Goal: Task Accomplishment & Management: Manage account settings

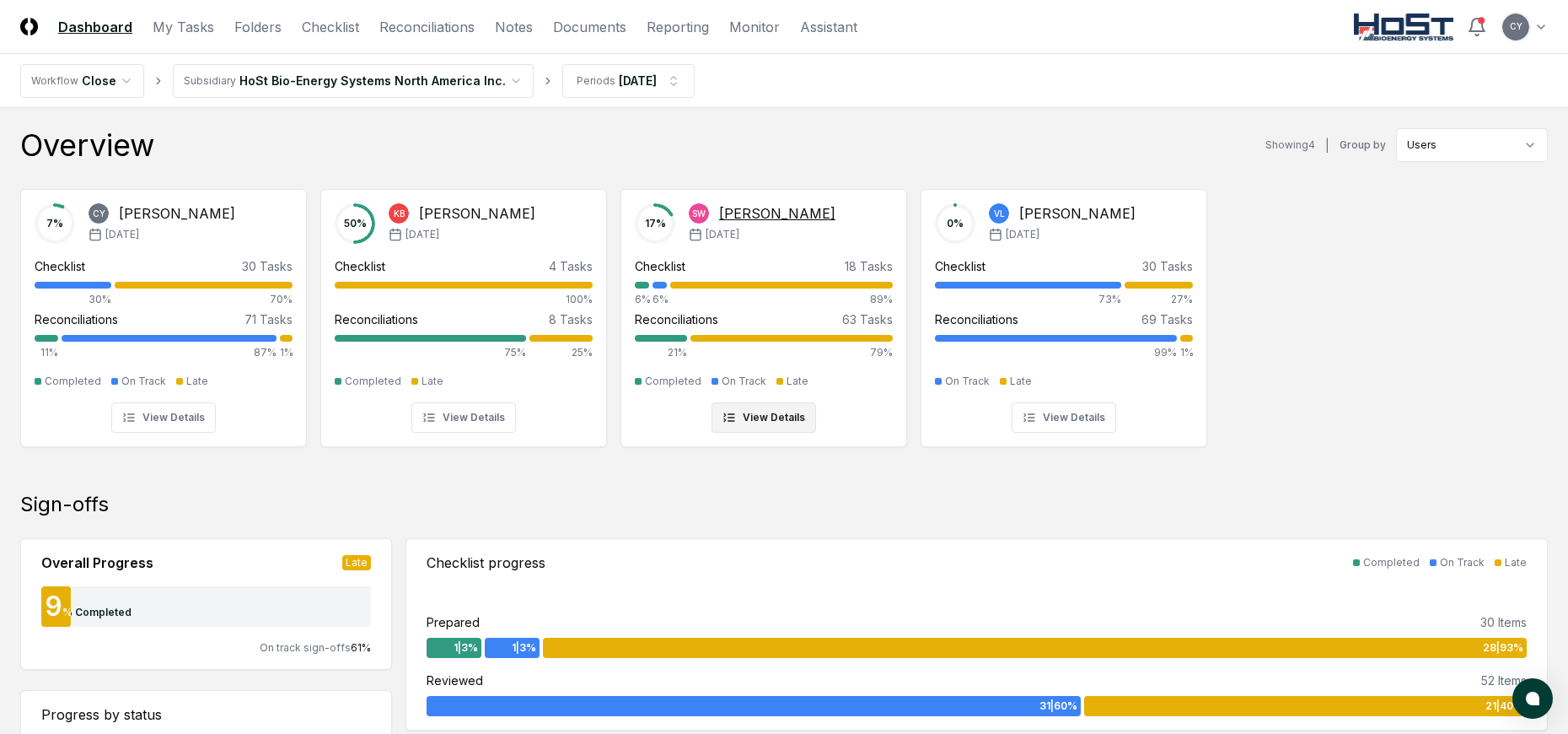
click at [780, 208] on div "[PERSON_NAME]" at bounding box center [777, 213] width 116 height 20
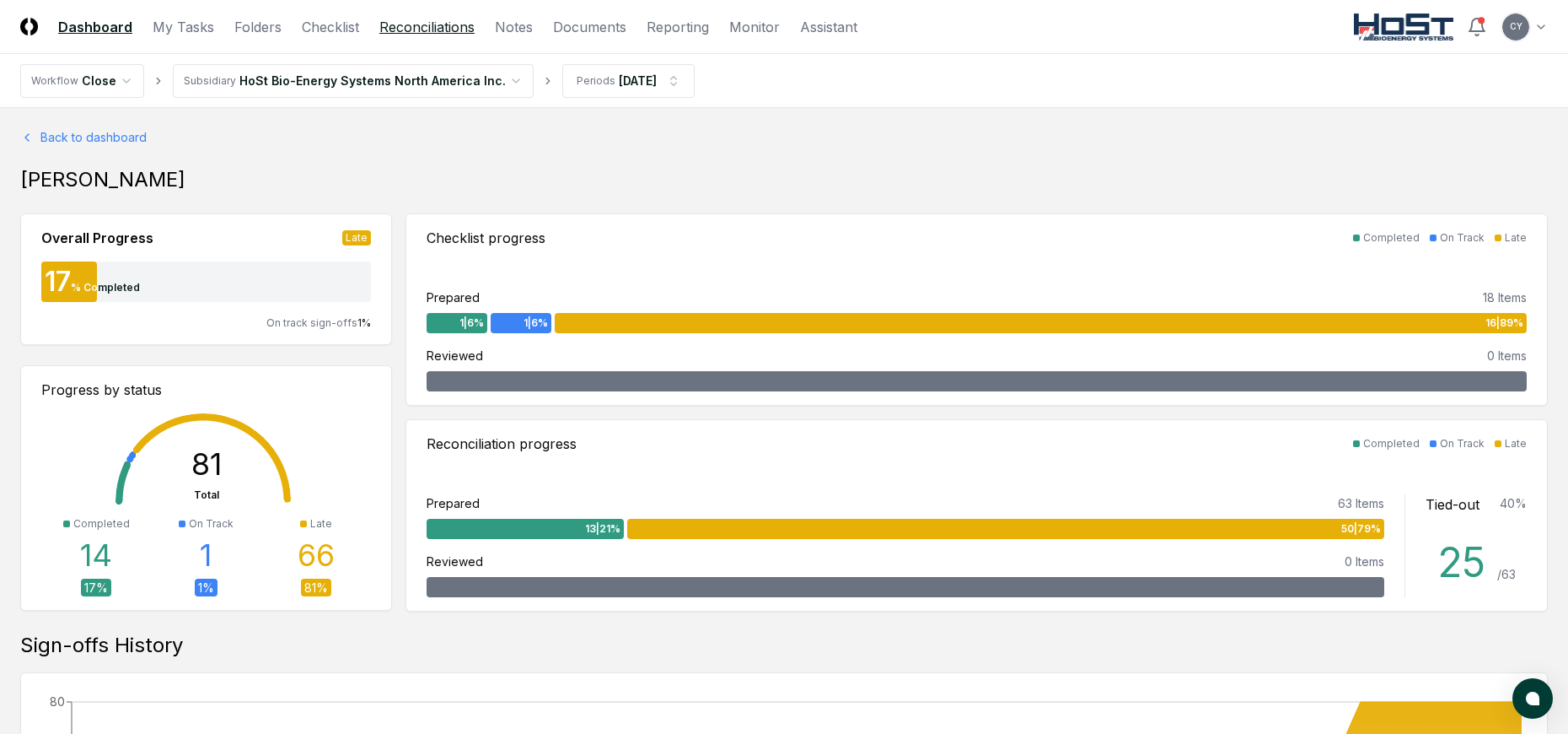
click at [453, 30] on link "Reconciliations" at bounding box center [427, 27] width 95 height 20
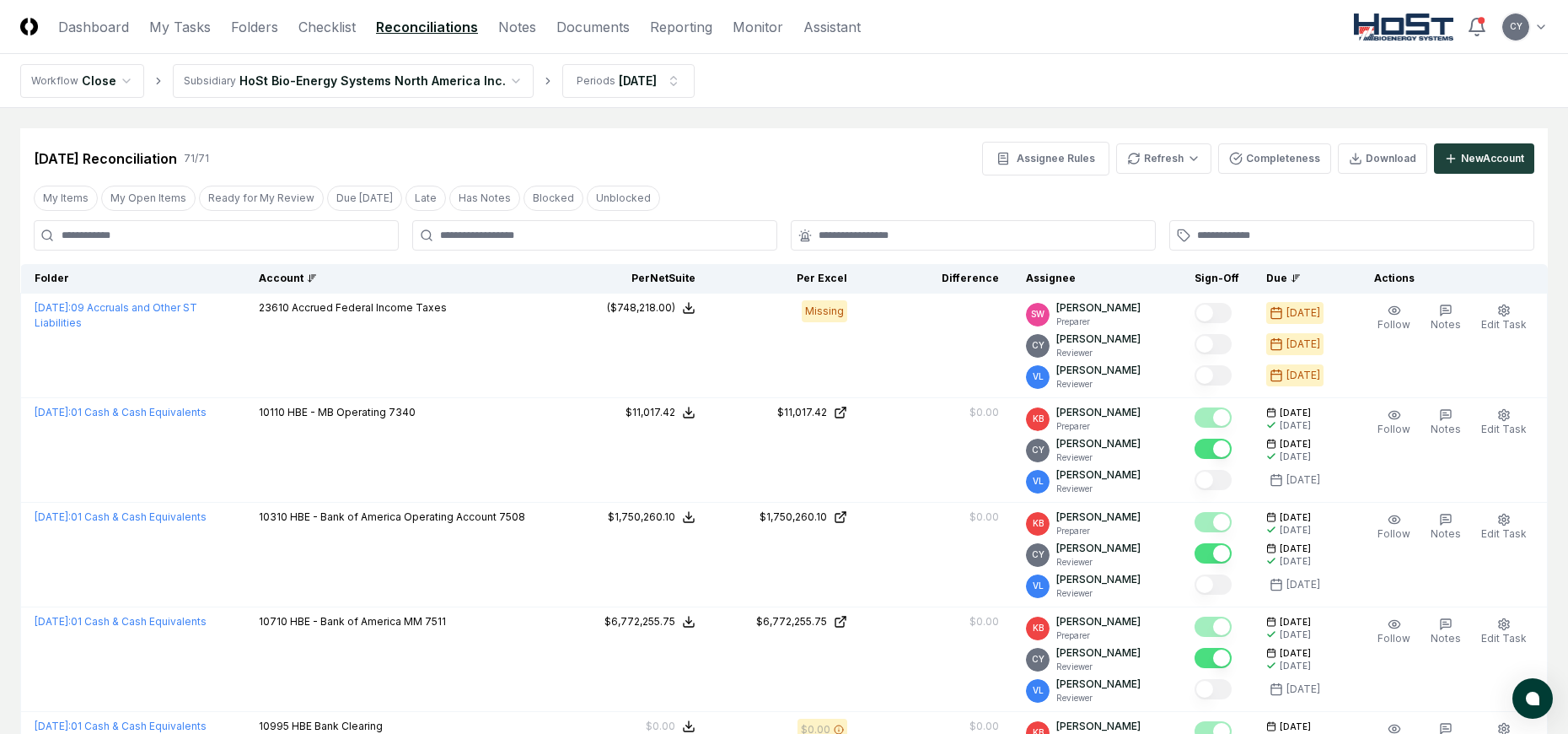
click at [306, 276] on div "Account" at bounding box center [401, 278] width 285 height 15
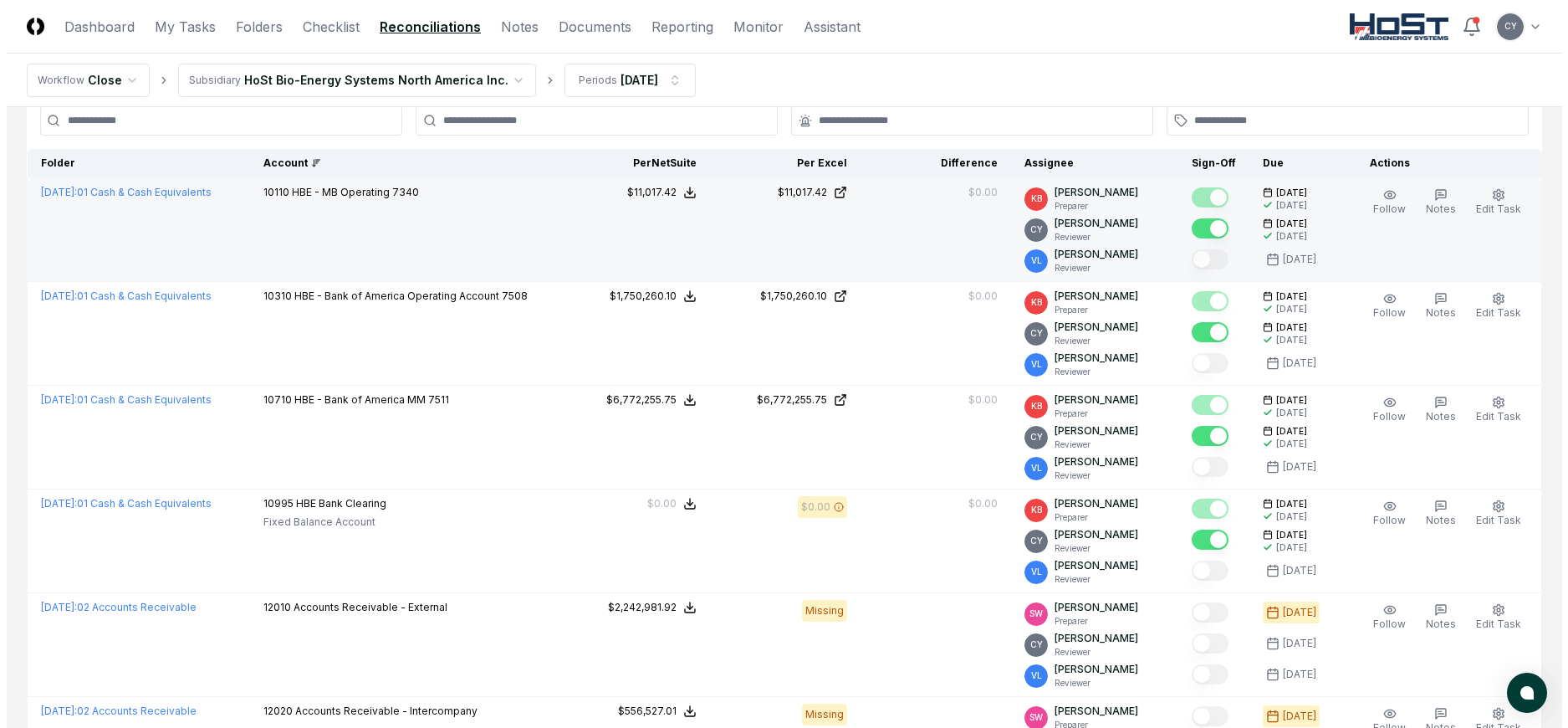
scroll to position [251, 0]
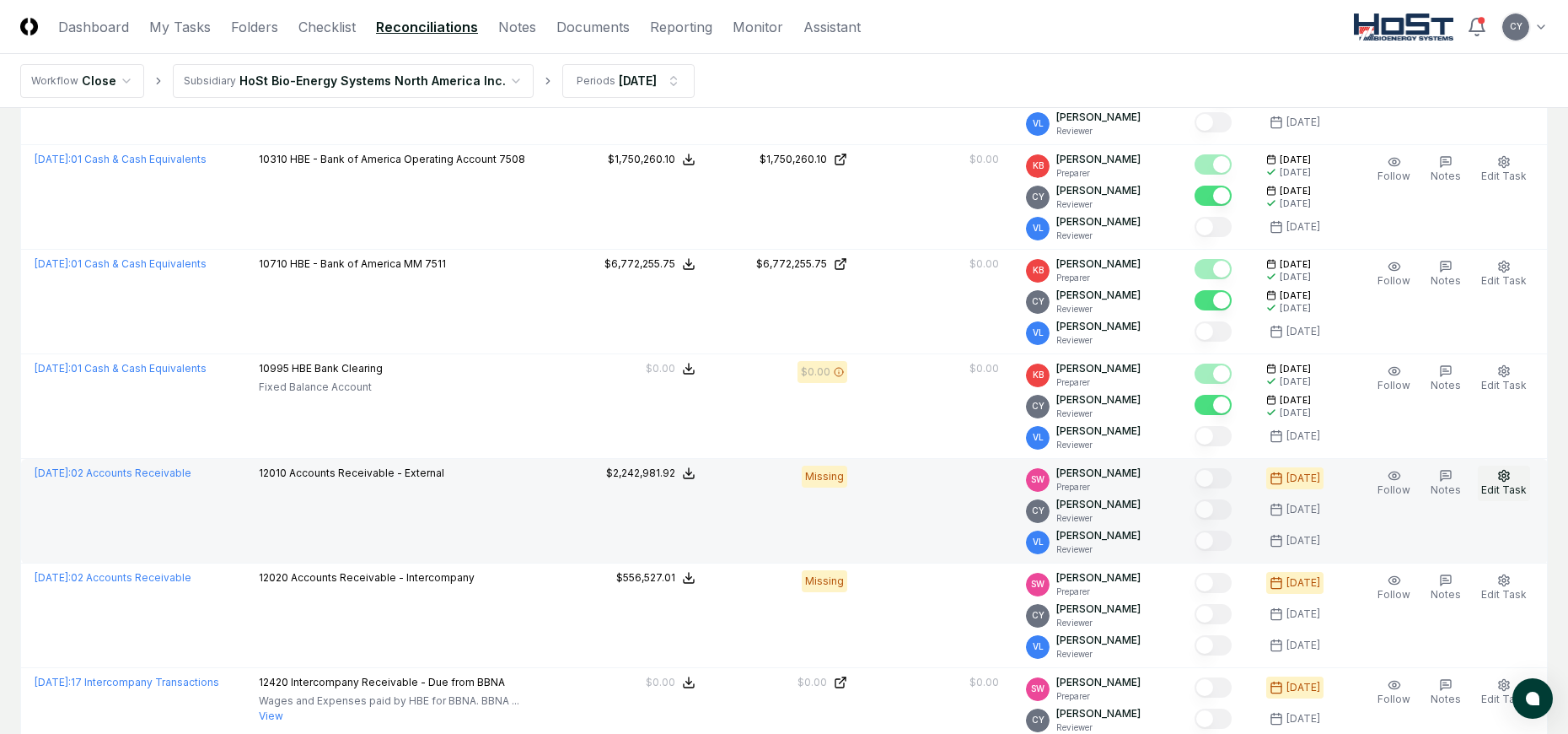
click at [1507, 485] on span "Edit Task" at bounding box center [1504, 490] width 46 height 13
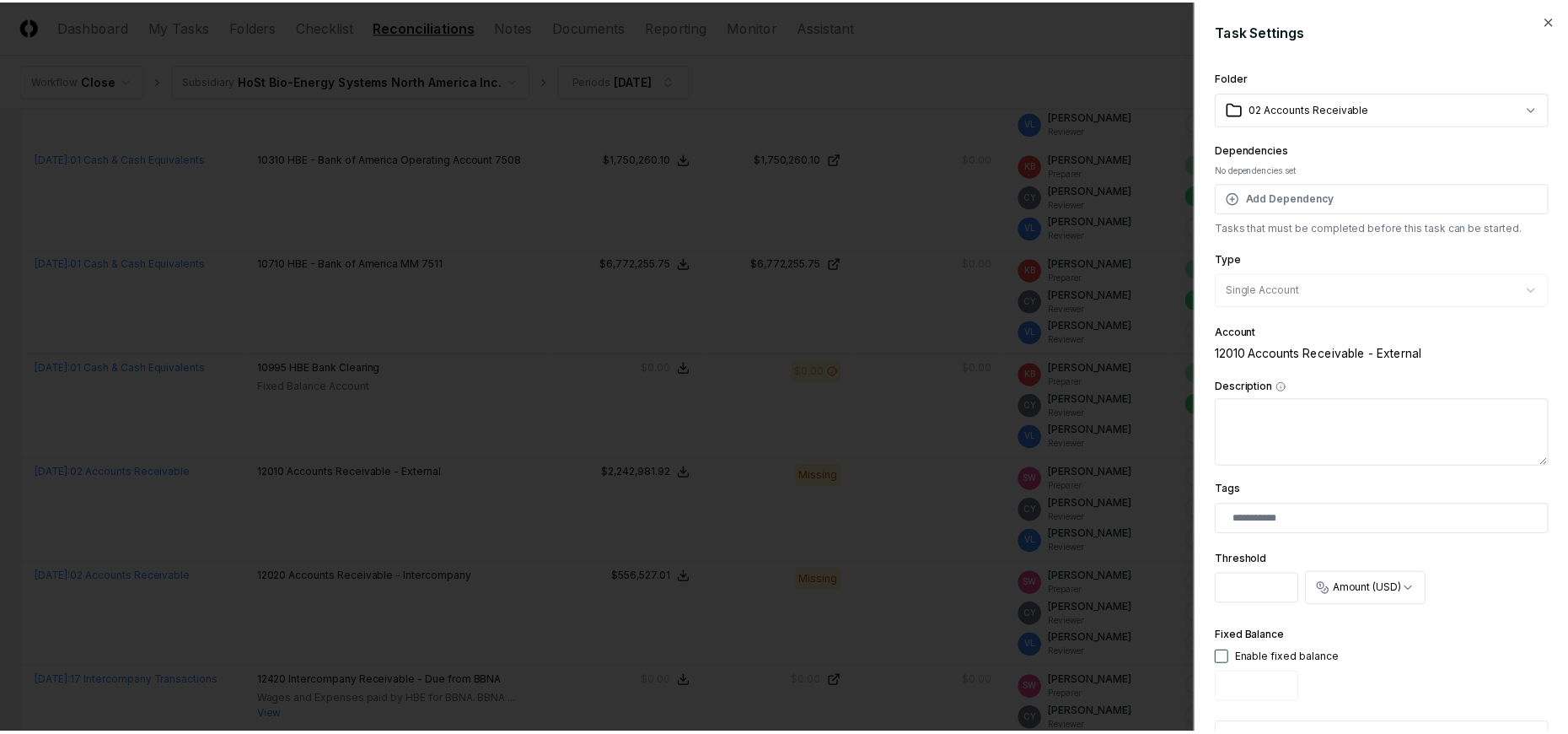
scroll to position [498, 0]
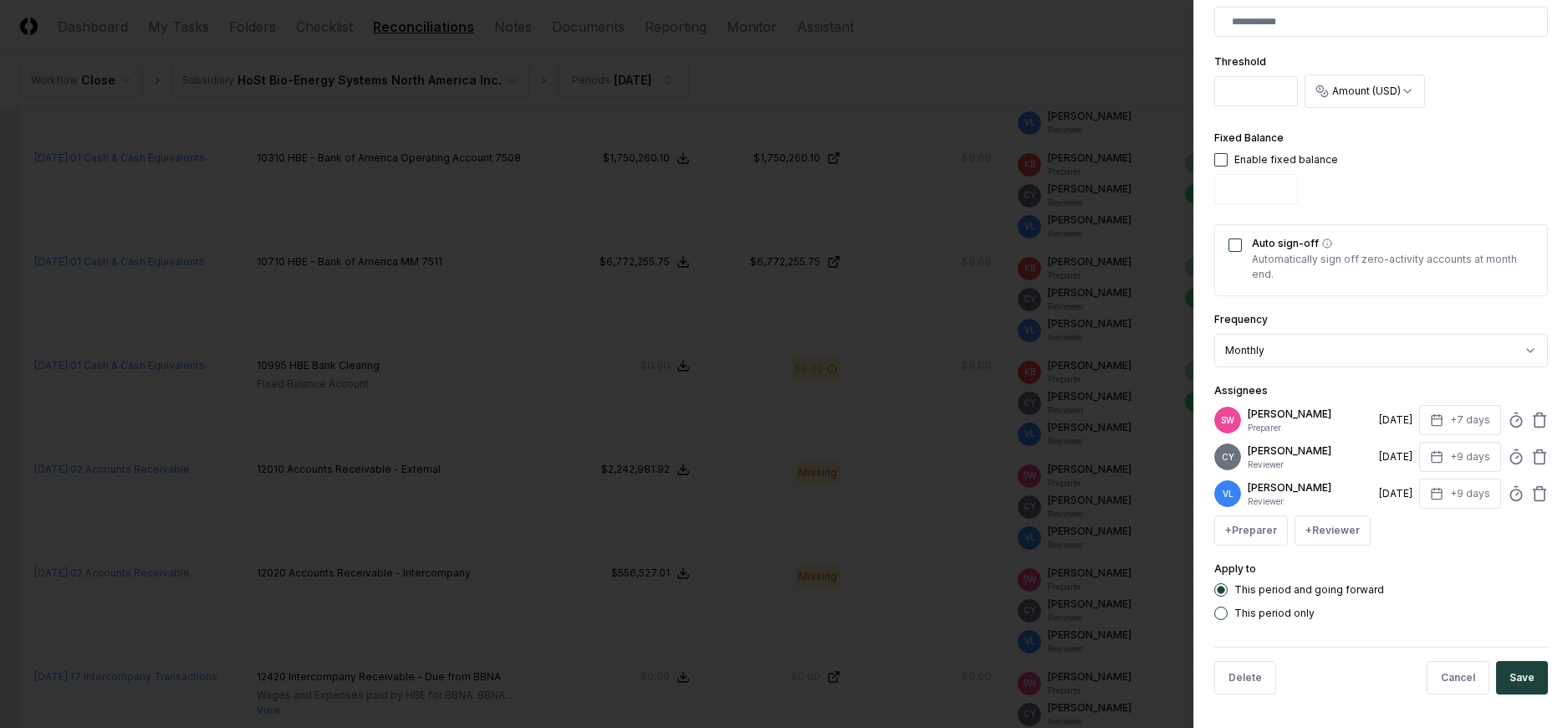
click at [1304, 410] on p "Stacie Webster" at bounding box center [1310, 414] width 125 height 15
click at [1260, 533] on button "+ Preparer" at bounding box center [1251, 531] width 73 height 30
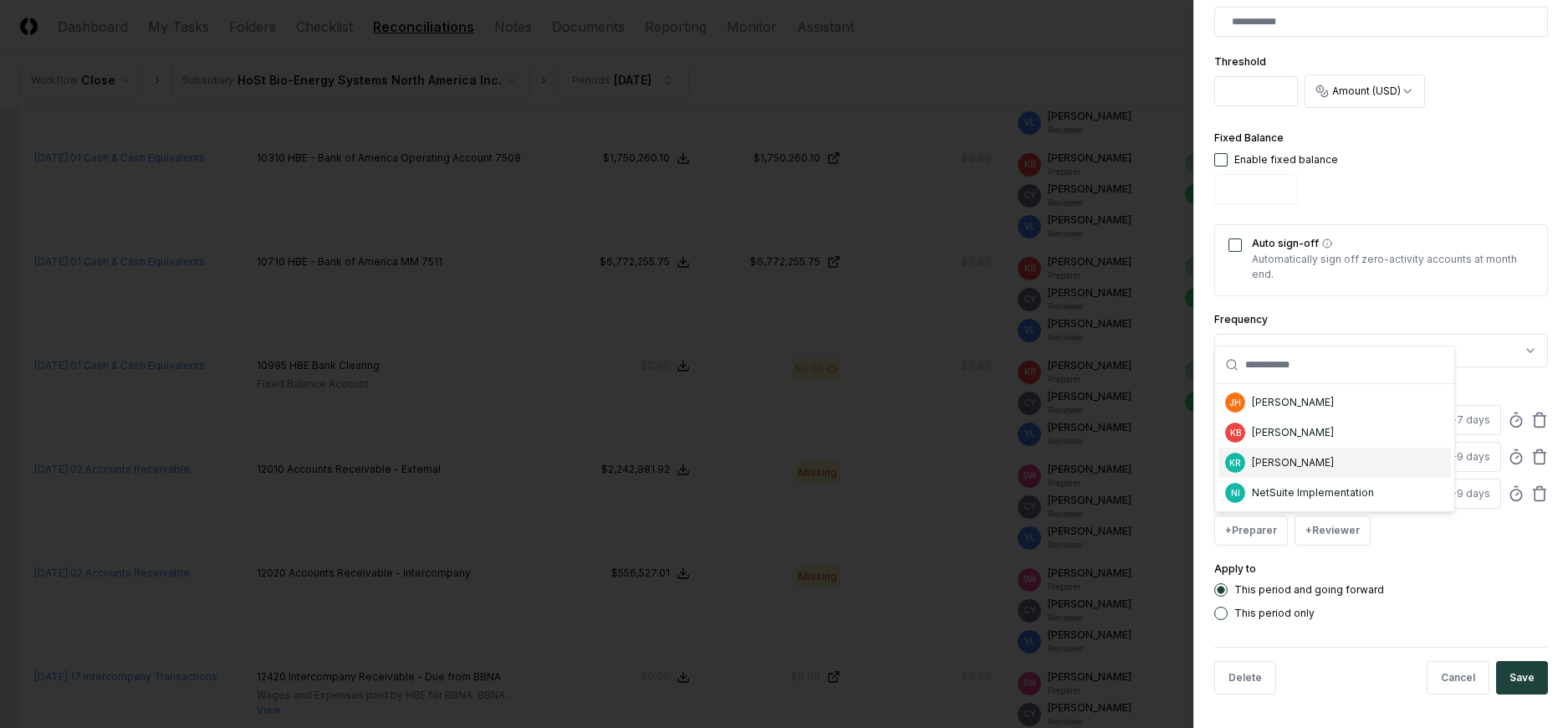
click at [1273, 465] on div "[PERSON_NAME]" at bounding box center [1293, 463] width 82 height 15
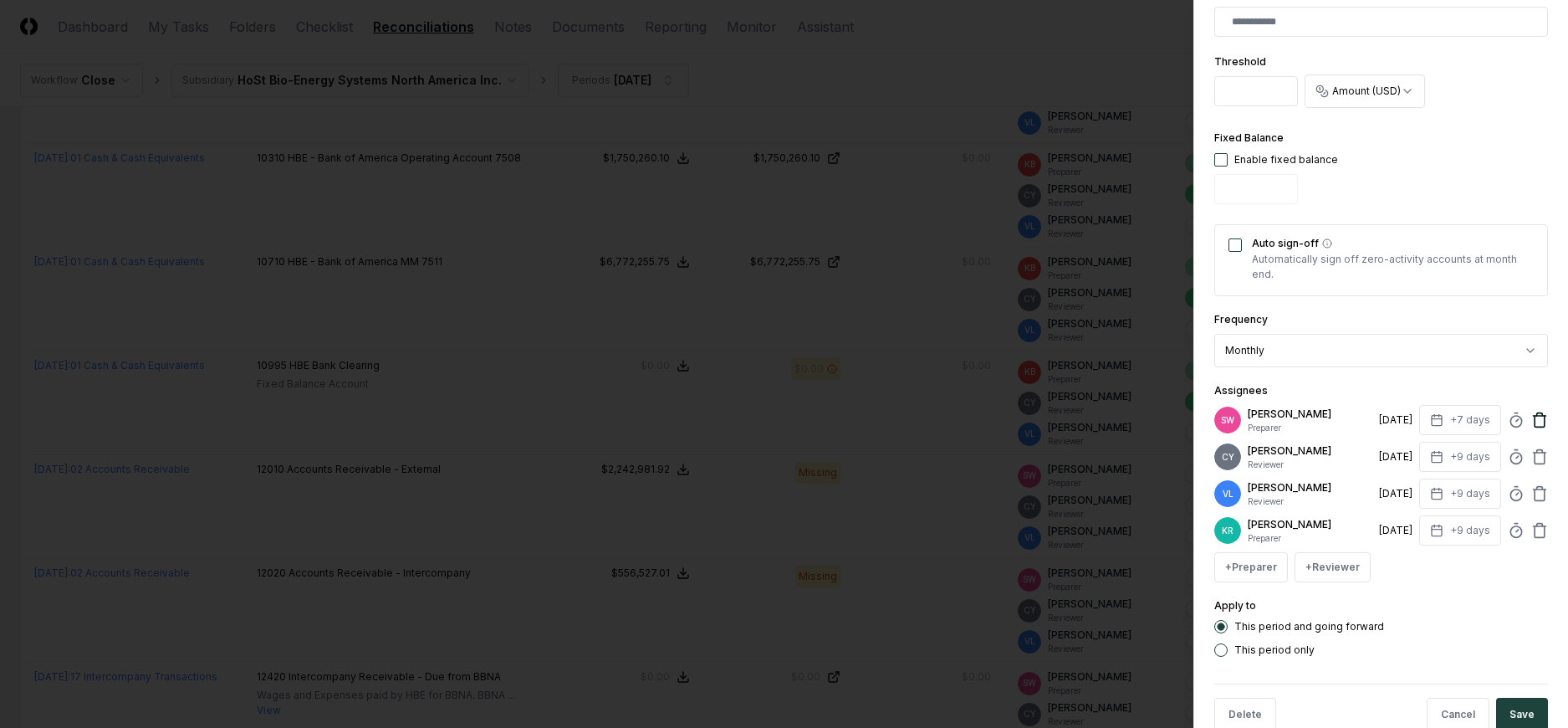
click at [1537, 415] on icon at bounding box center [1539, 414] width 6 height 3
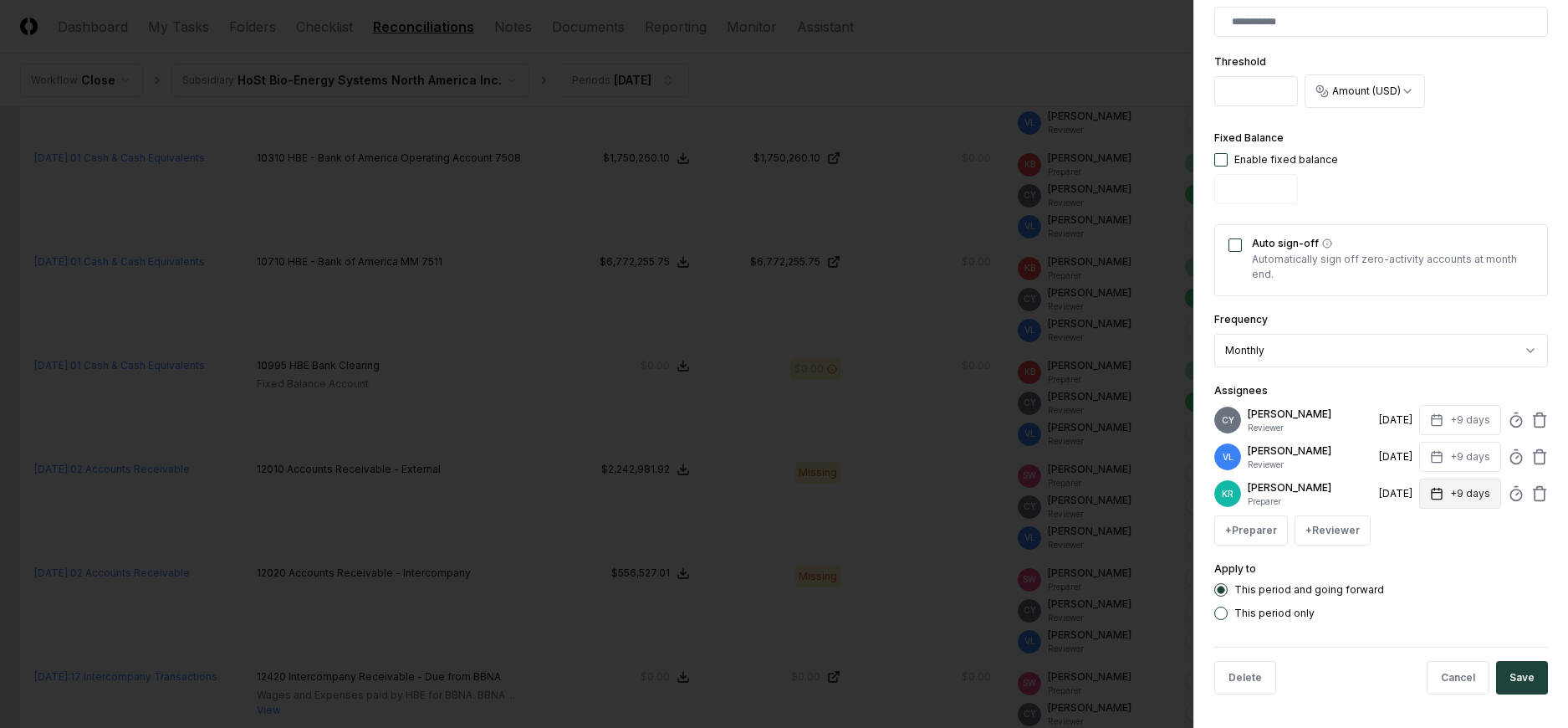
click at [1467, 497] on button "+9 days" at bounding box center [1460, 494] width 82 height 30
click at [1407, 565] on input "*" at bounding box center [1397, 560] width 59 height 30
type input "*"
click at [1407, 565] on input "*" at bounding box center [1397, 560] width 59 height 30
click at [1497, 665] on button "Save" at bounding box center [1522, 677] width 52 height 33
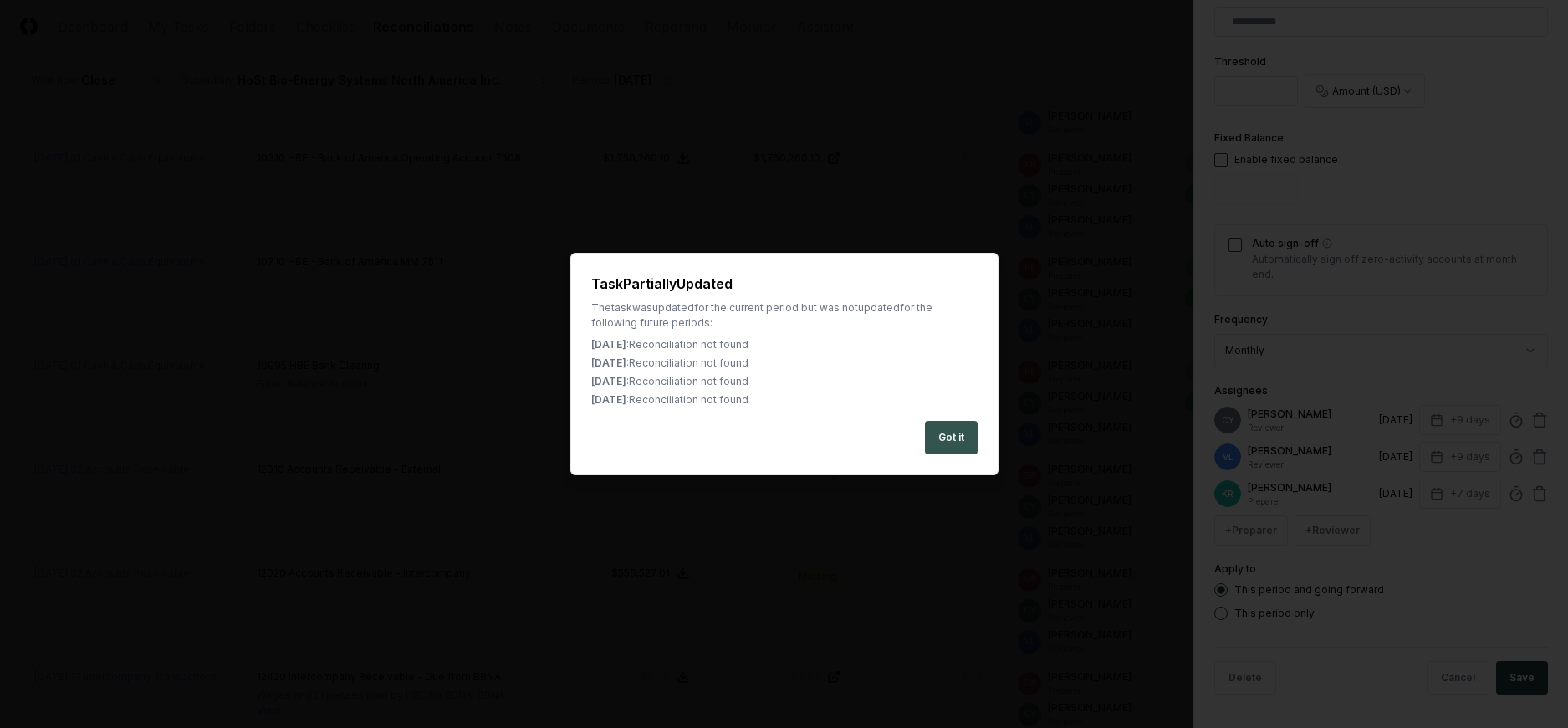
click at [953, 431] on button "Got it" at bounding box center [951, 437] width 53 height 33
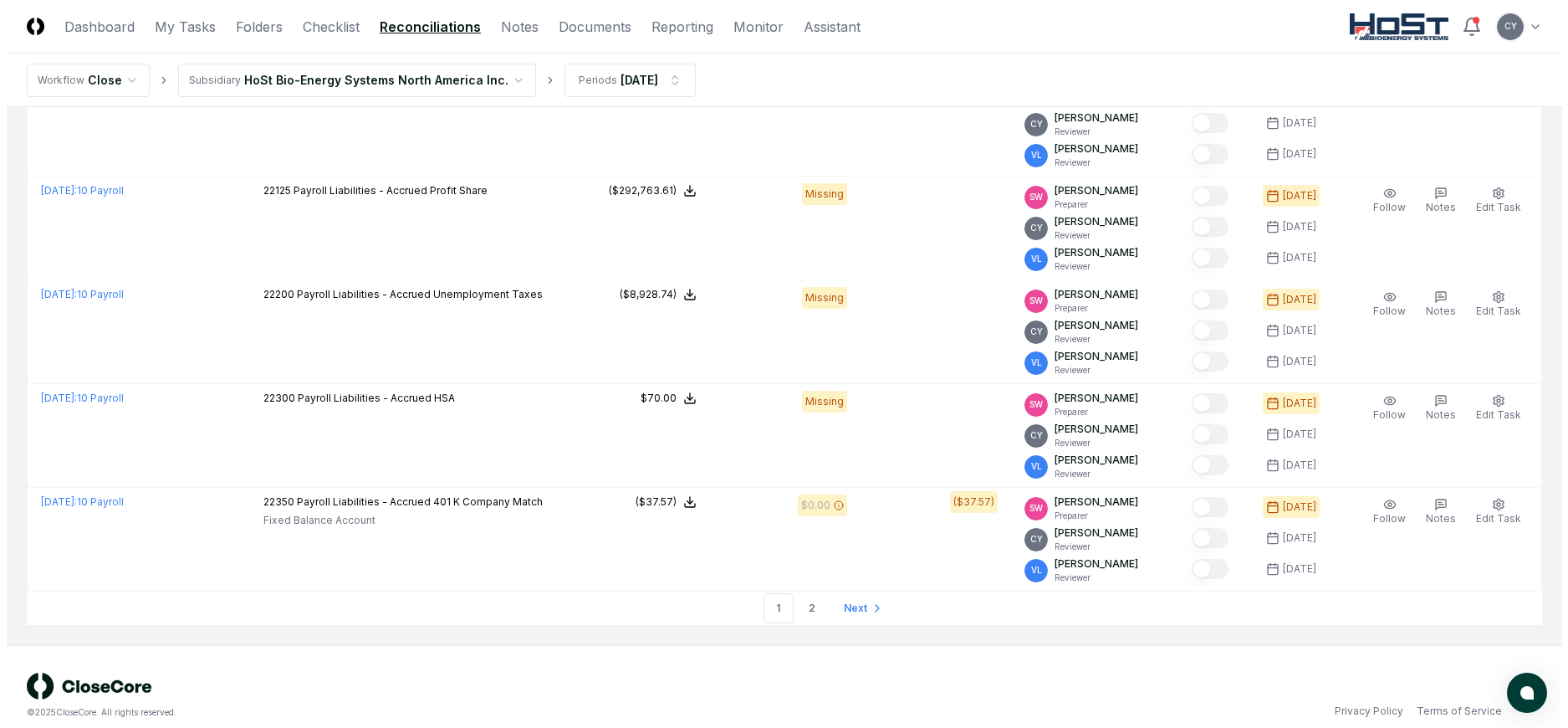
scroll to position [4904, 0]
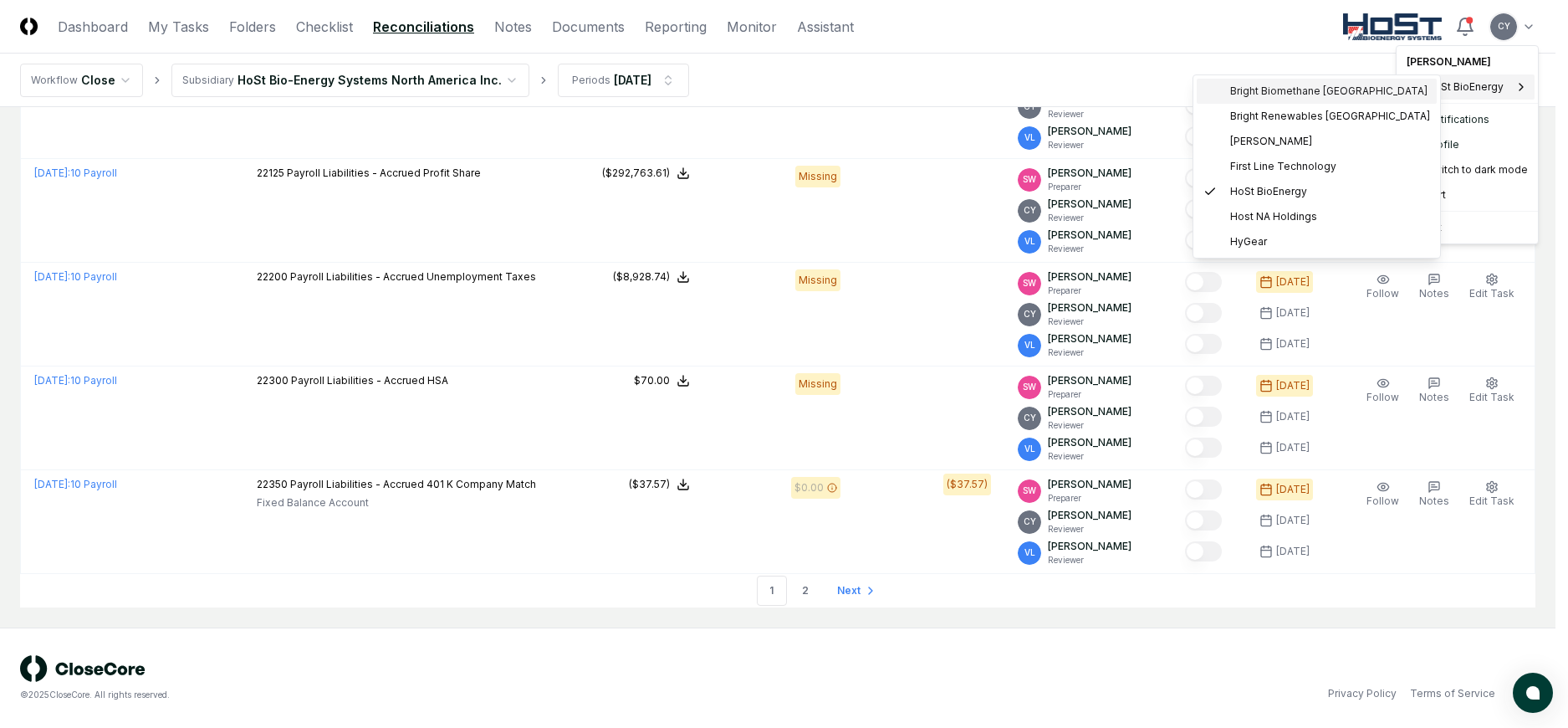
click at [1307, 87] on span "Bright Biomethane North America" at bounding box center [1329, 91] width 197 height 15
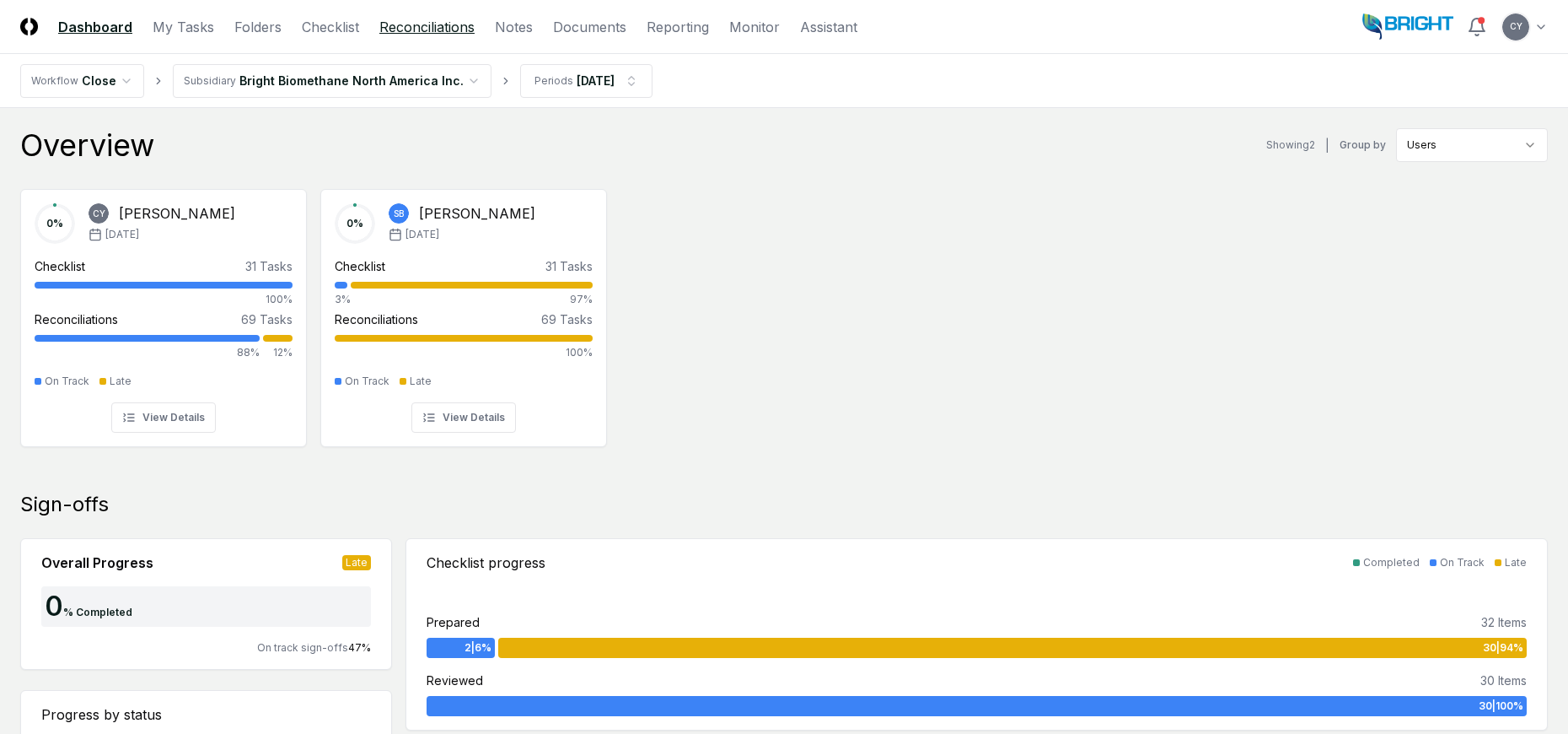
click at [459, 24] on link "Reconciliations" at bounding box center [427, 27] width 95 height 20
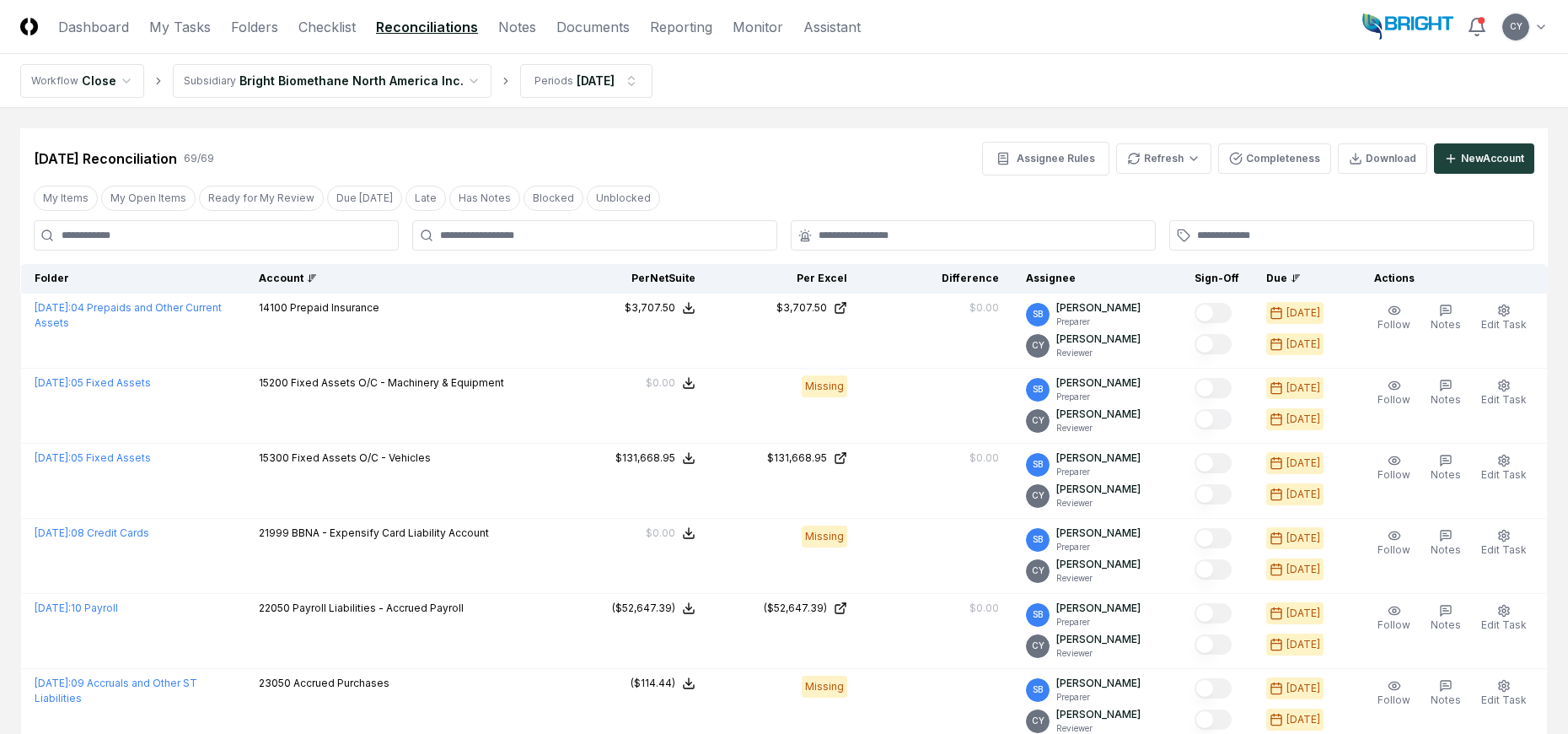
click at [295, 276] on div "Account" at bounding box center [401, 278] width 285 height 15
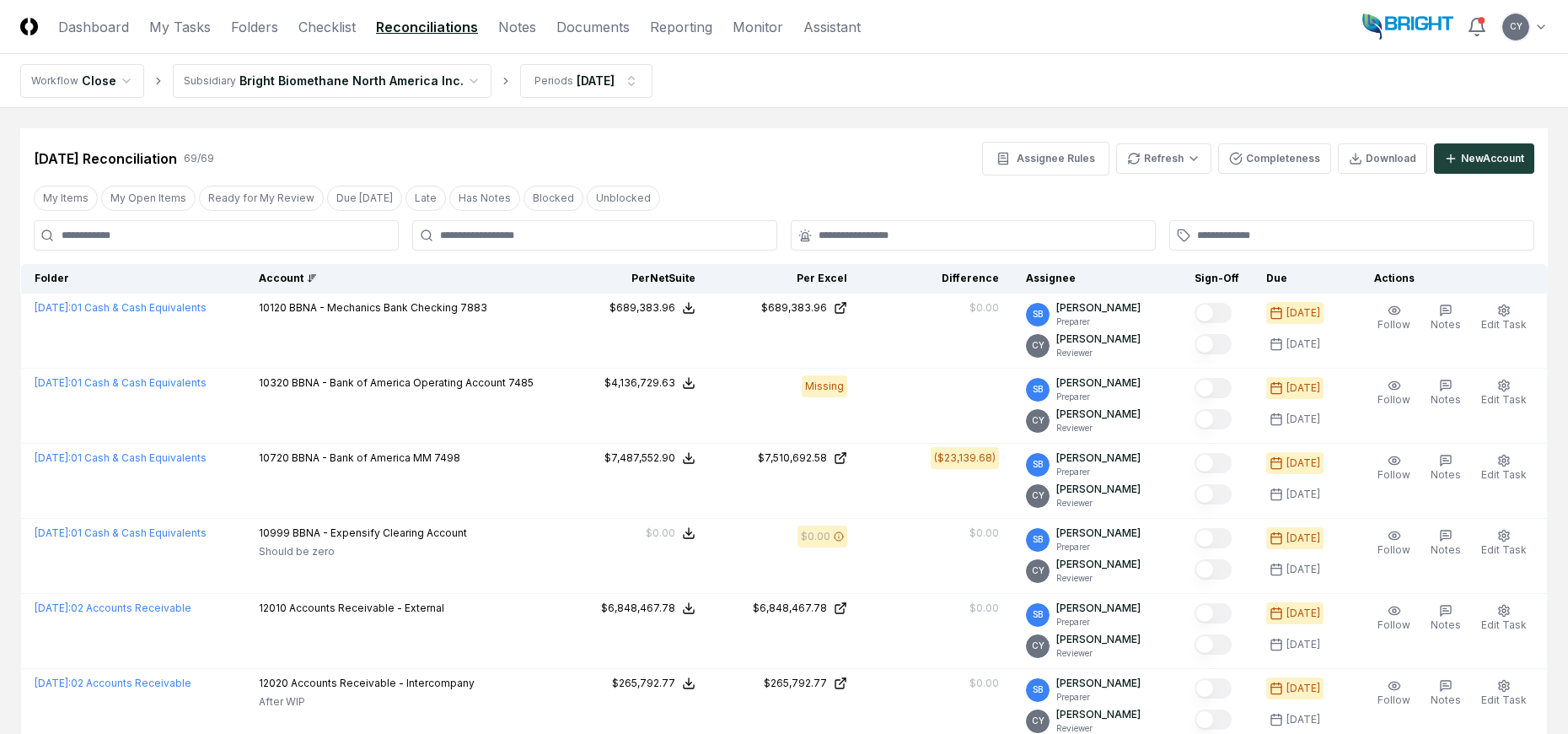
click at [791, 170] on div "Jul 2025 Reconciliation 69 / 69 Assignee Rules Refresh Completeness Download Ne…" at bounding box center [783, 158] width 1500 height 33
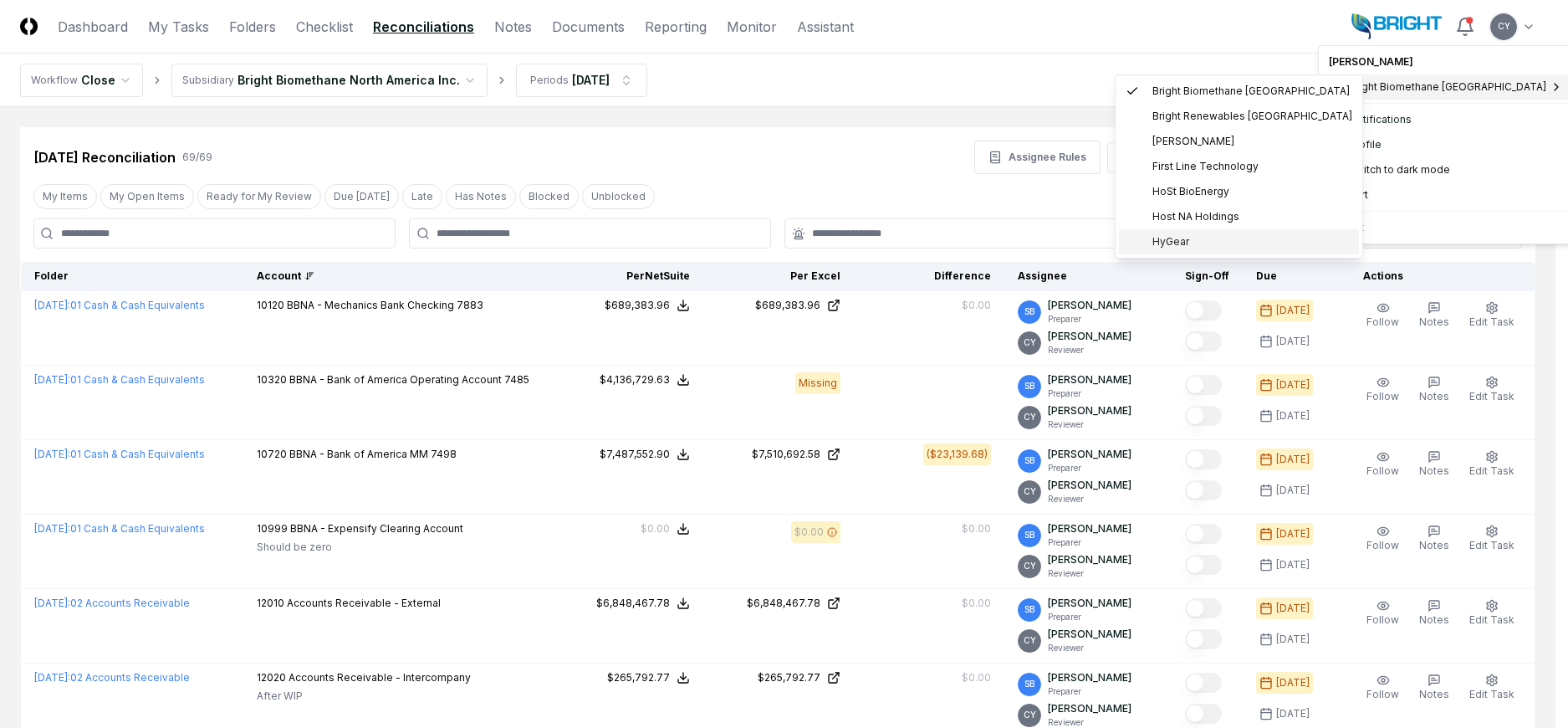
click at [1172, 239] on span "HyGear" at bounding box center [1171, 241] width 37 height 15
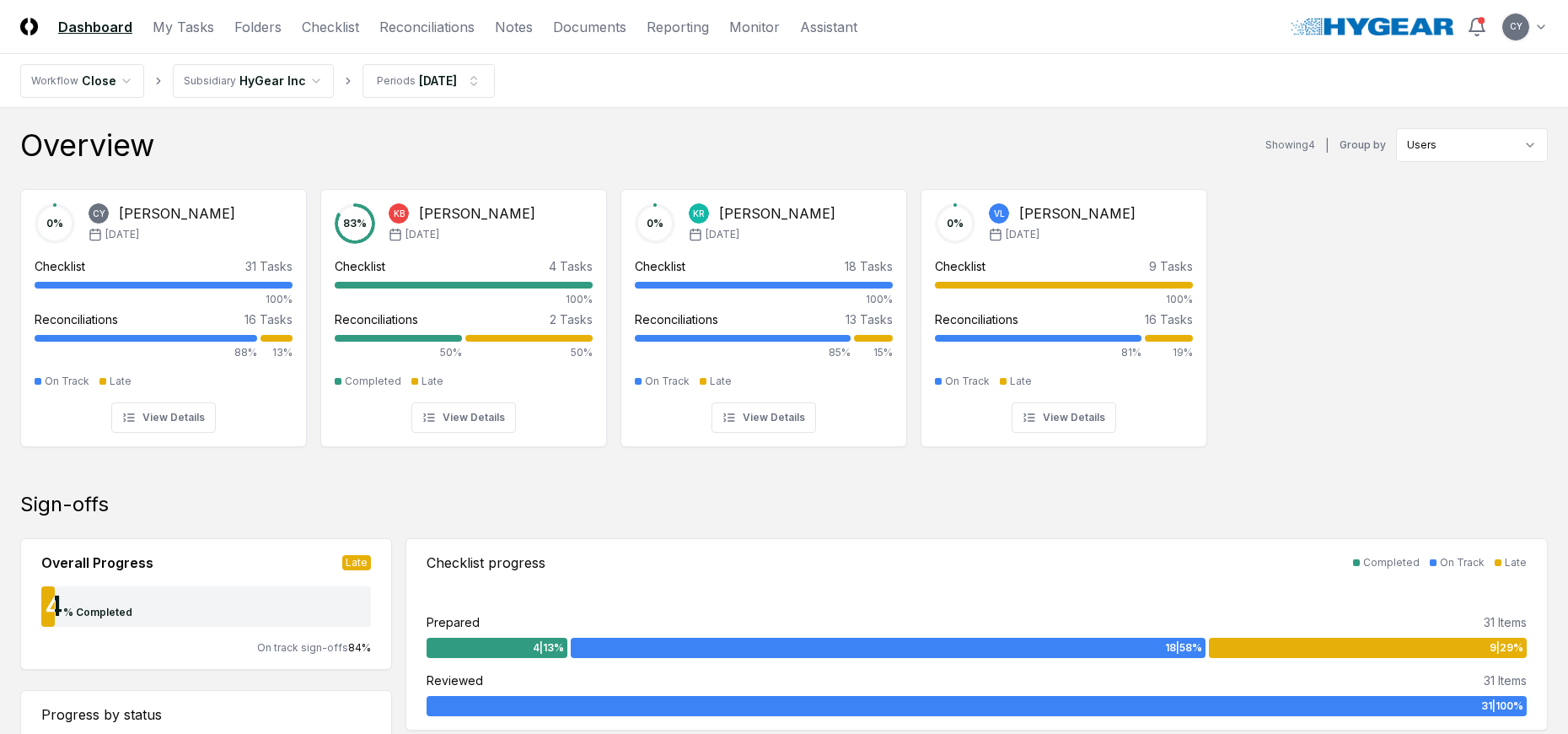
click at [1344, 202] on div "0 % CY Candice Young Jul '25 Checklist 31 Tasks 100% Reconciliations 16 Tasks 8…" at bounding box center [784, 316] width 1568 height 282
click at [440, 25] on link "Reconciliations" at bounding box center [427, 27] width 95 height 20
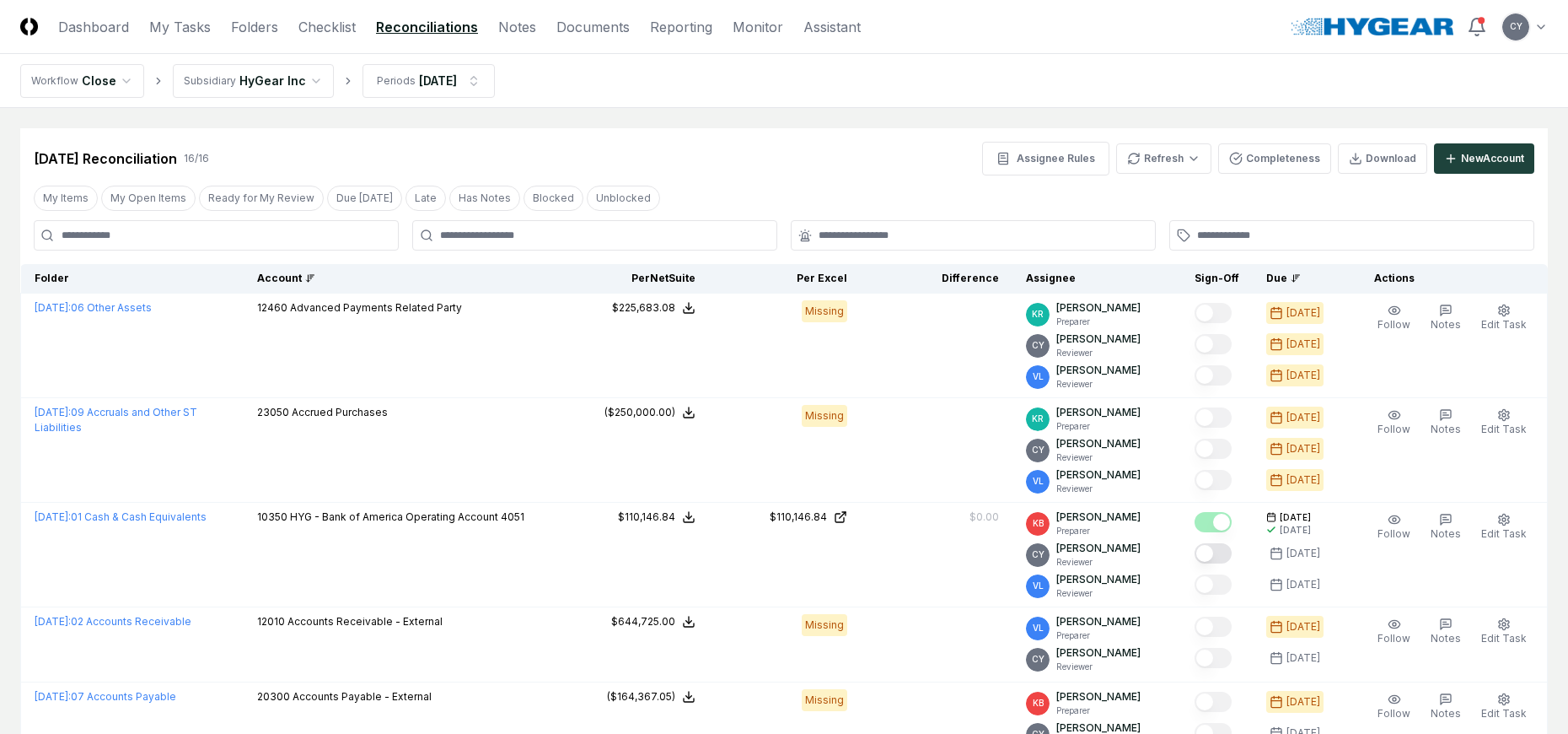
click at [312, 279] on div "Account" at bounding box center [401, 278] width 286 height 15
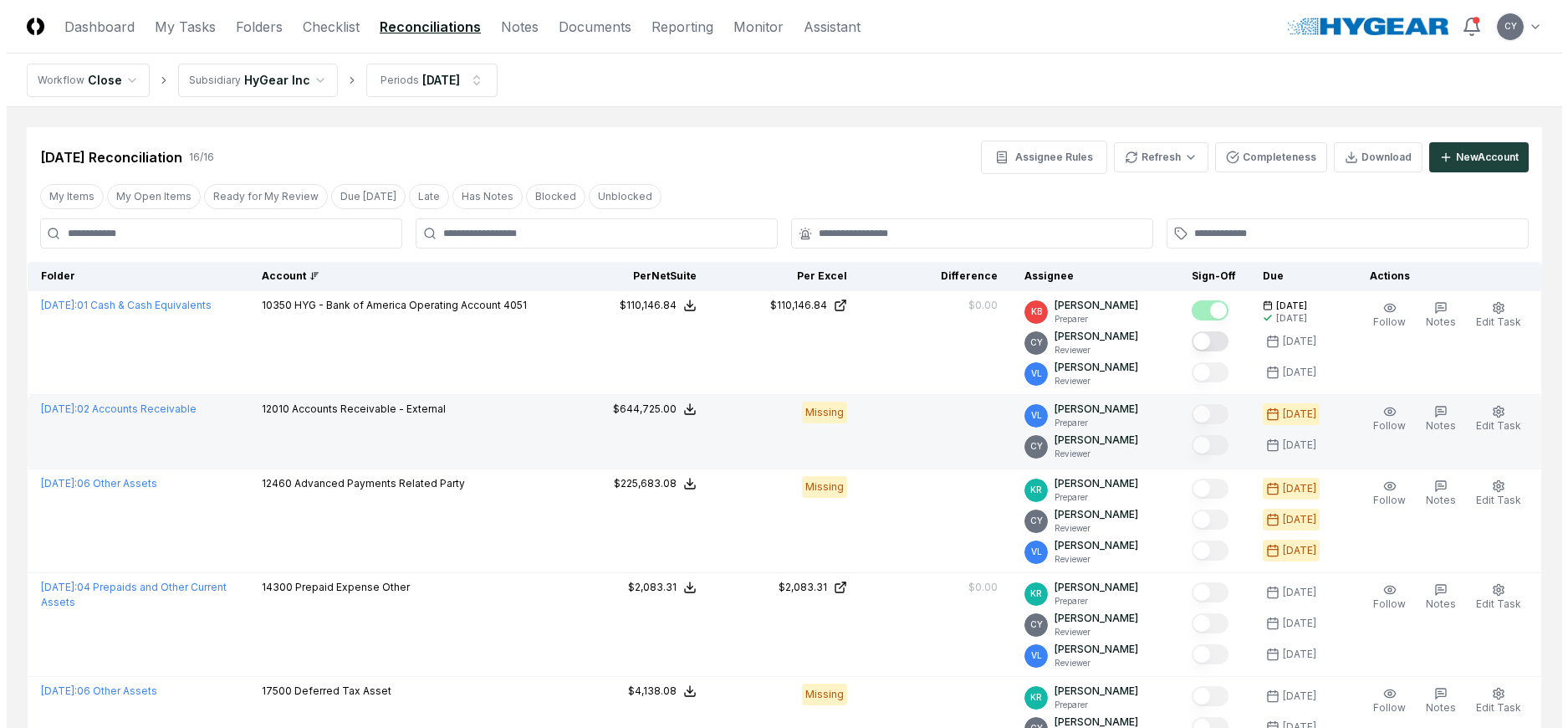
scroll to position [84, 0]
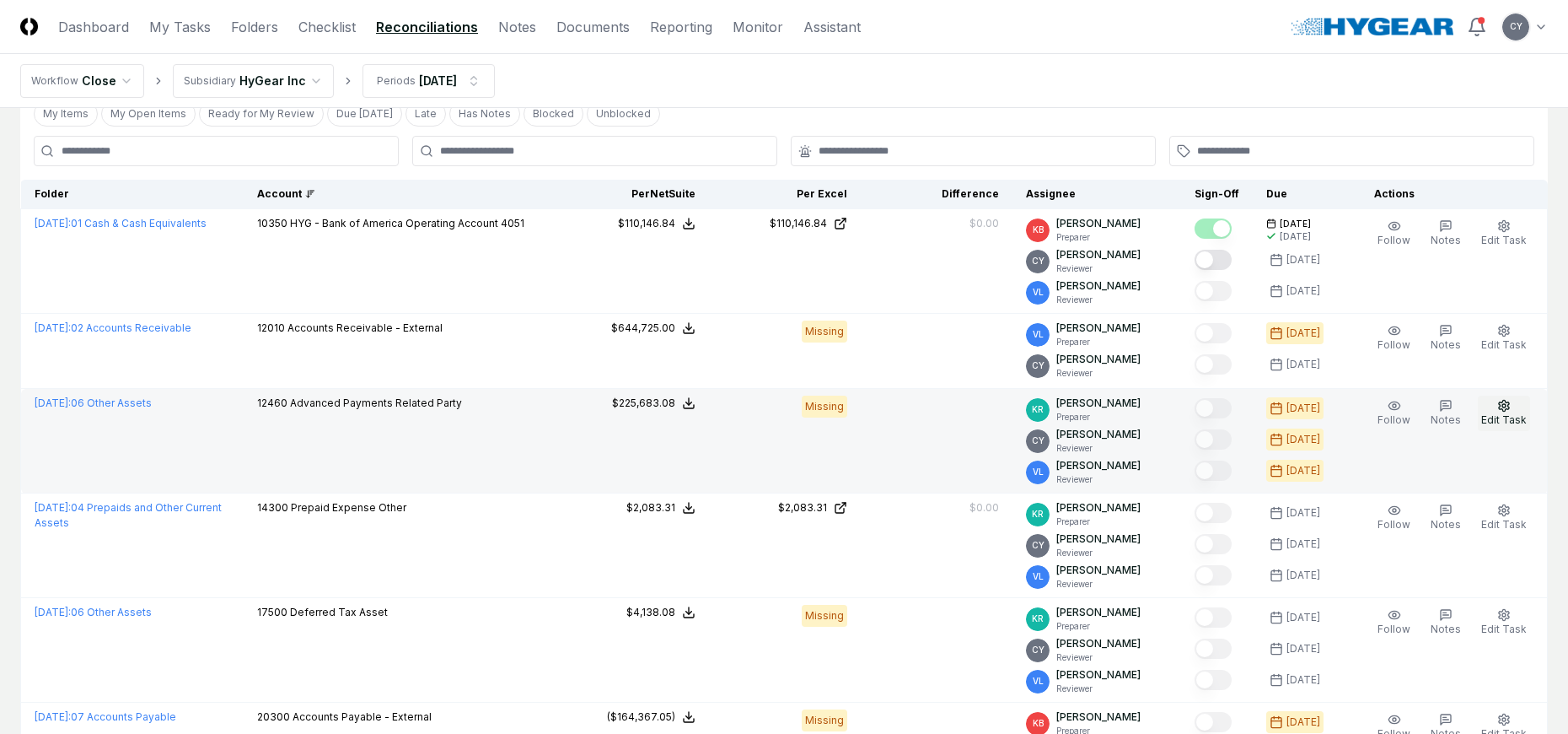
click at [1506, 406] on circle "button" at bounding box center [1504, 406] width 4 height 4
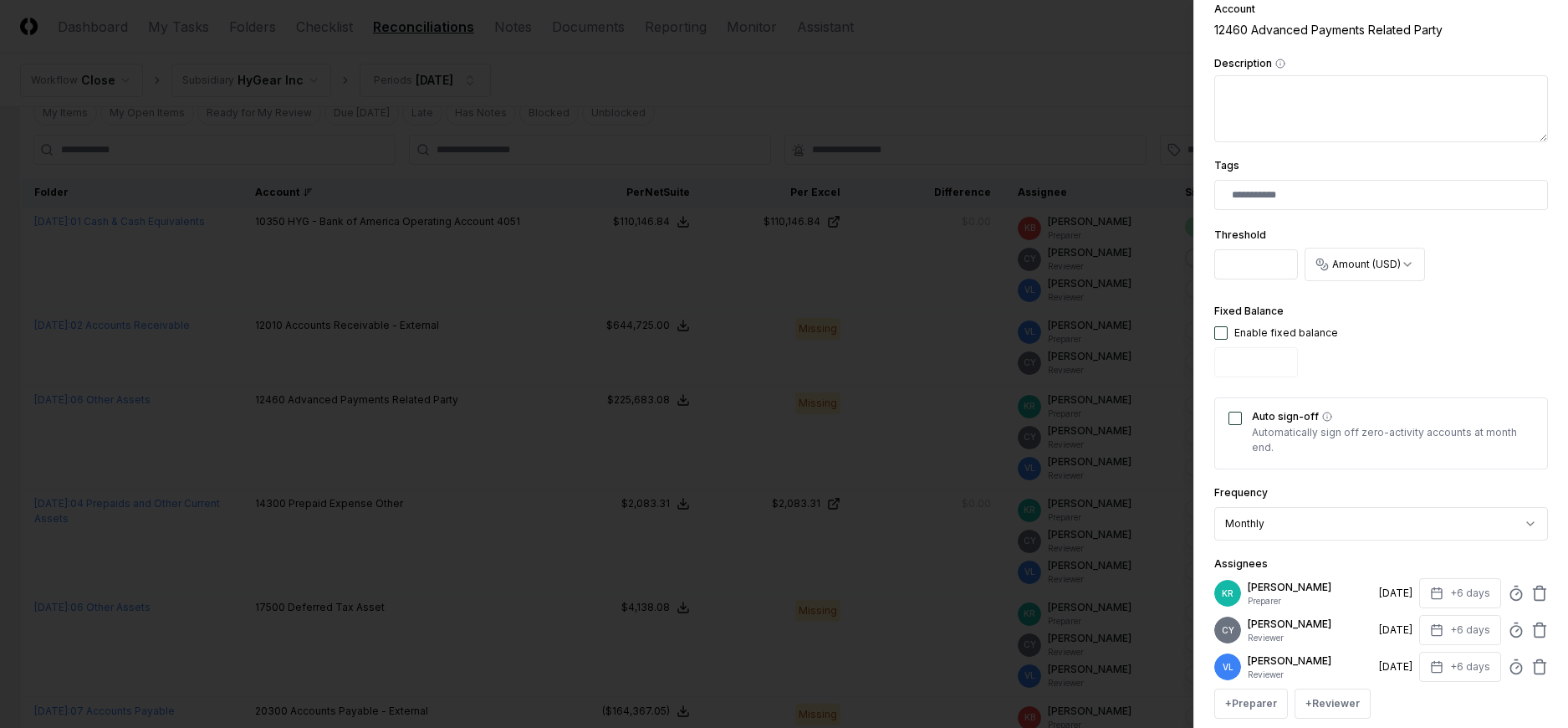
scroll to position [494, 0]
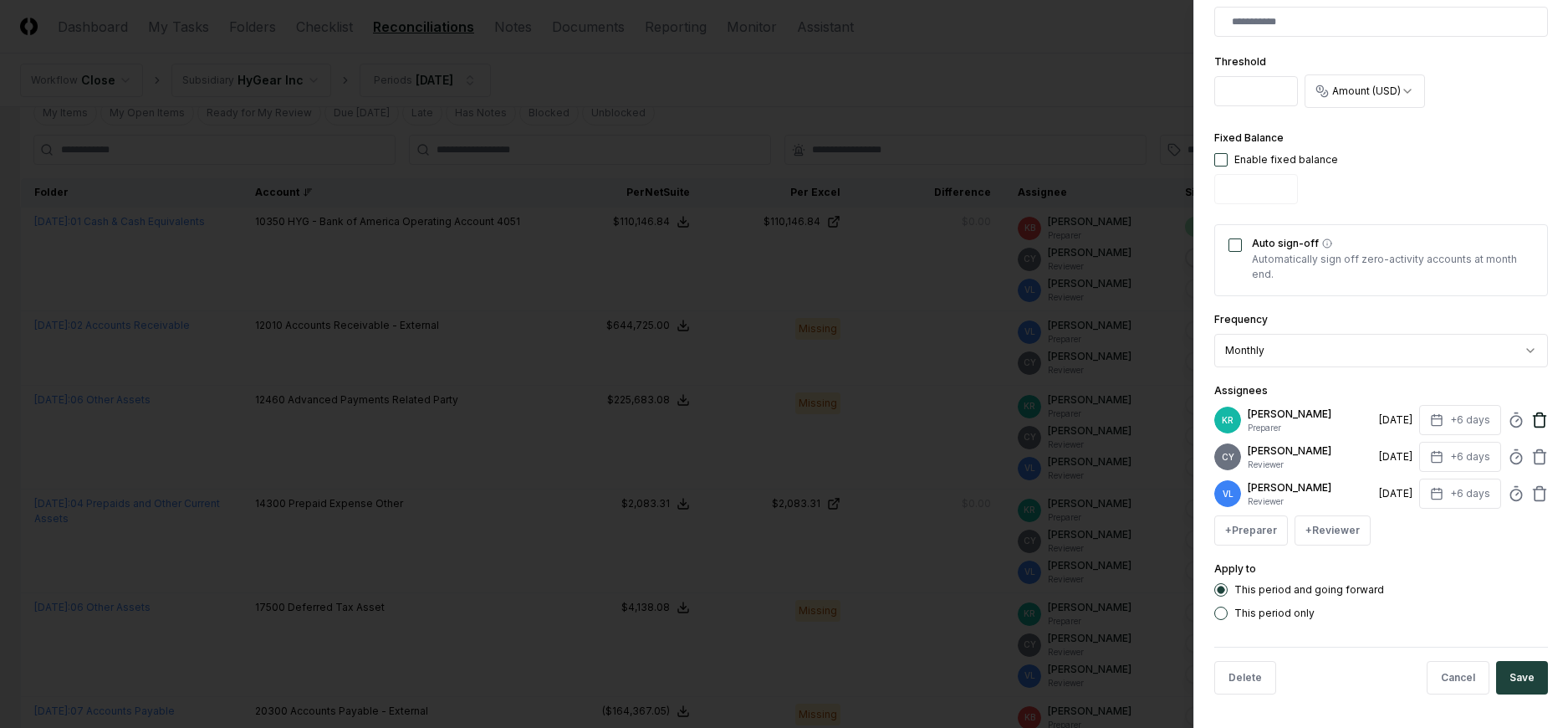
click at [1537, 414] on icon at bounding box center [1539, 414] width 6 height 3
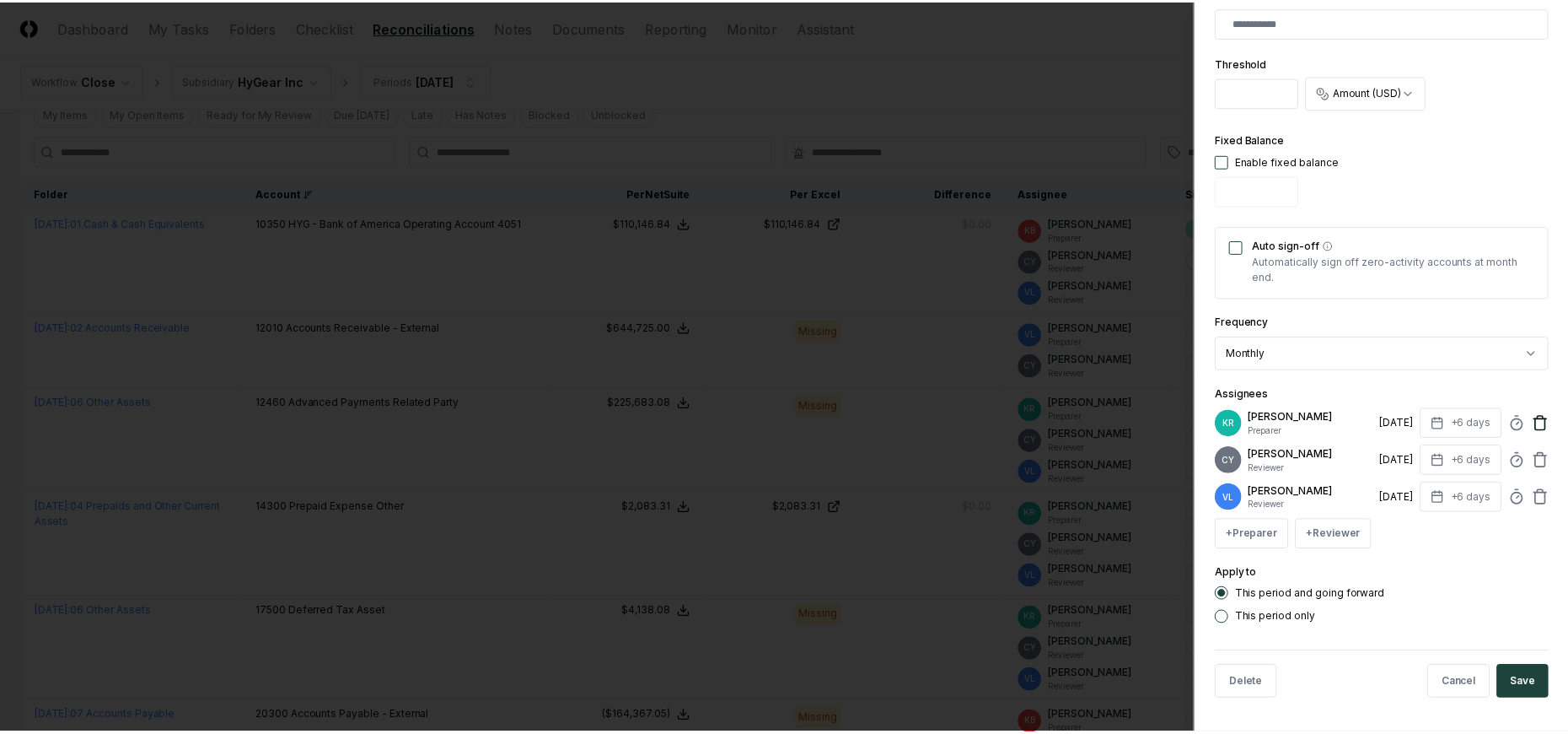
scroll to position [460, 0]
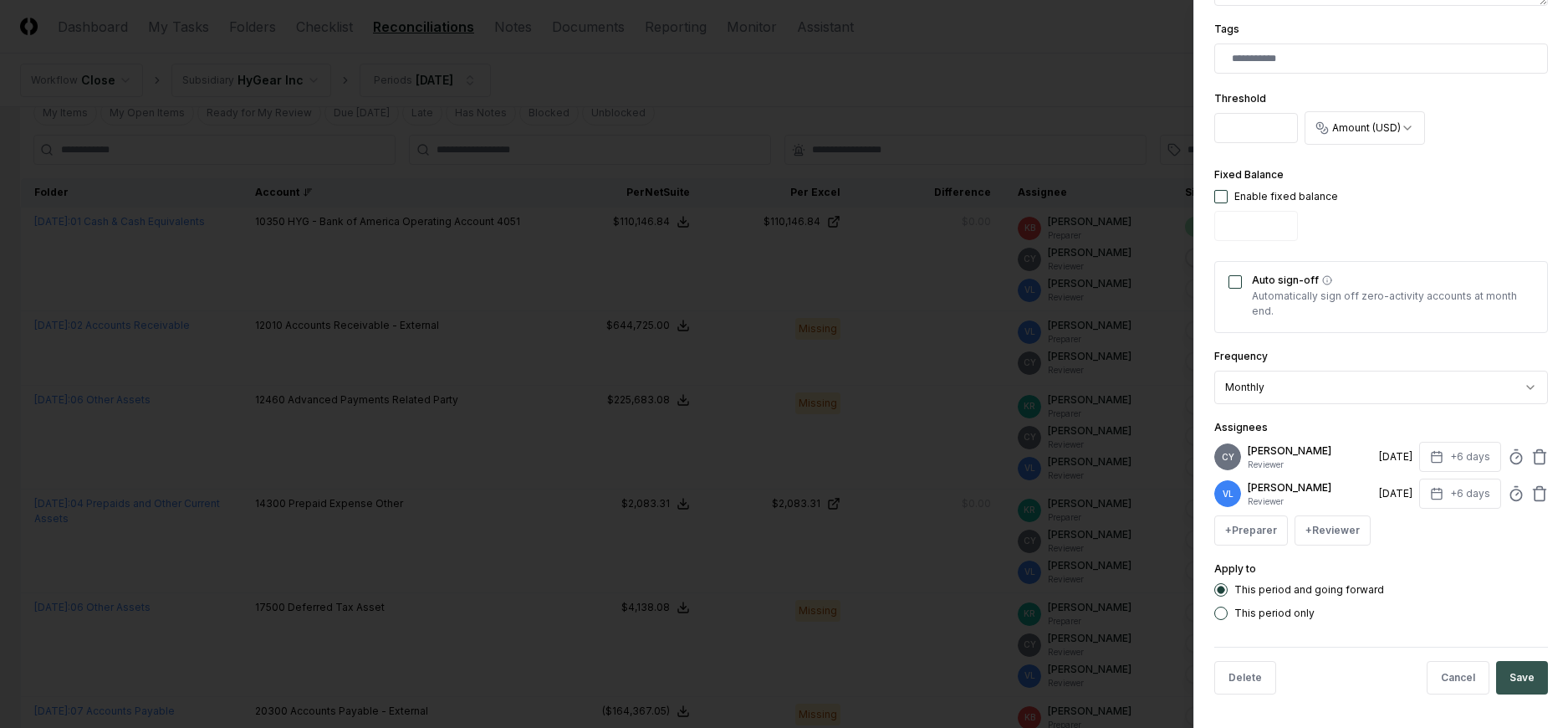
click at [1514, 675] on button "Save" at bounding box center [1522, 677] width 52 height 33
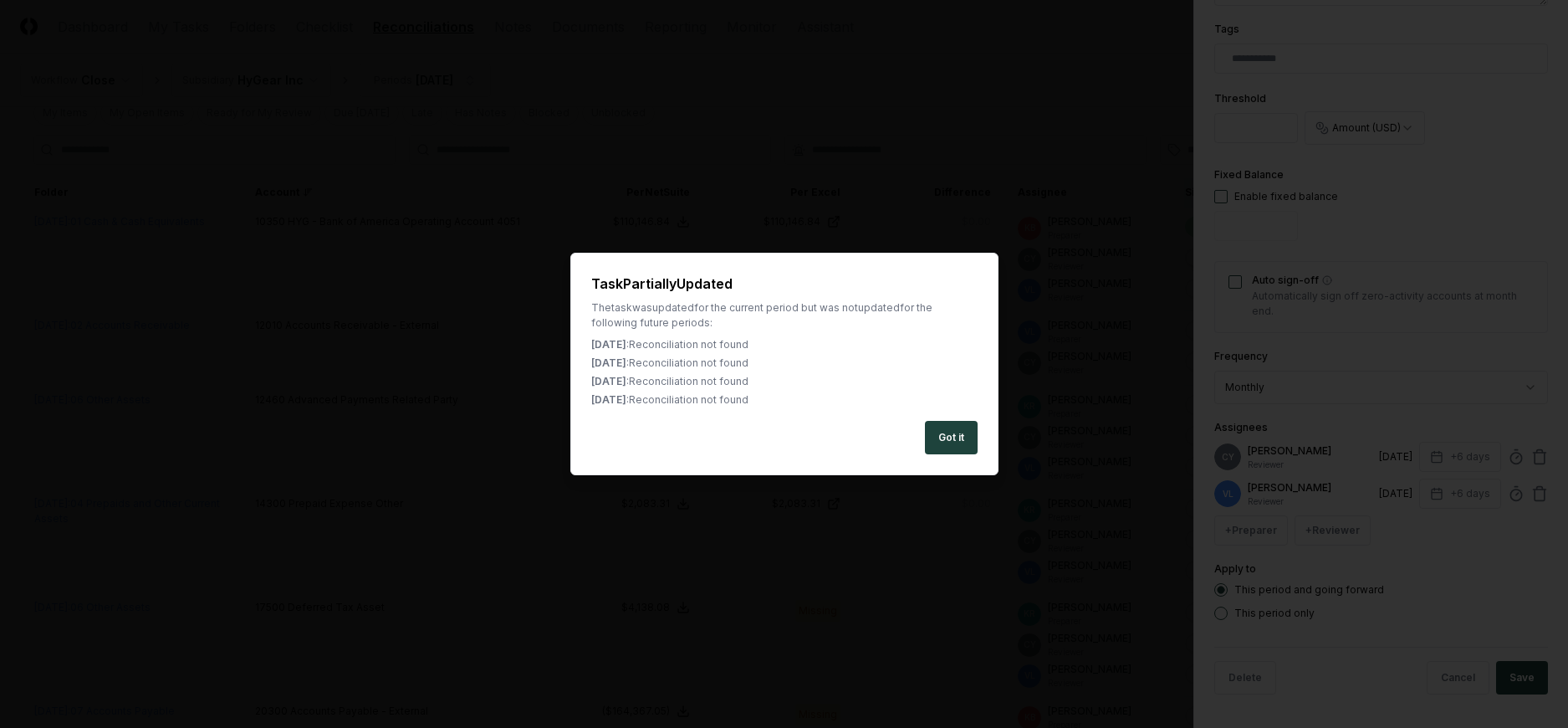
click at [947, 441] on button "Got it" at bounding box center [951, 437] width 53 height 33
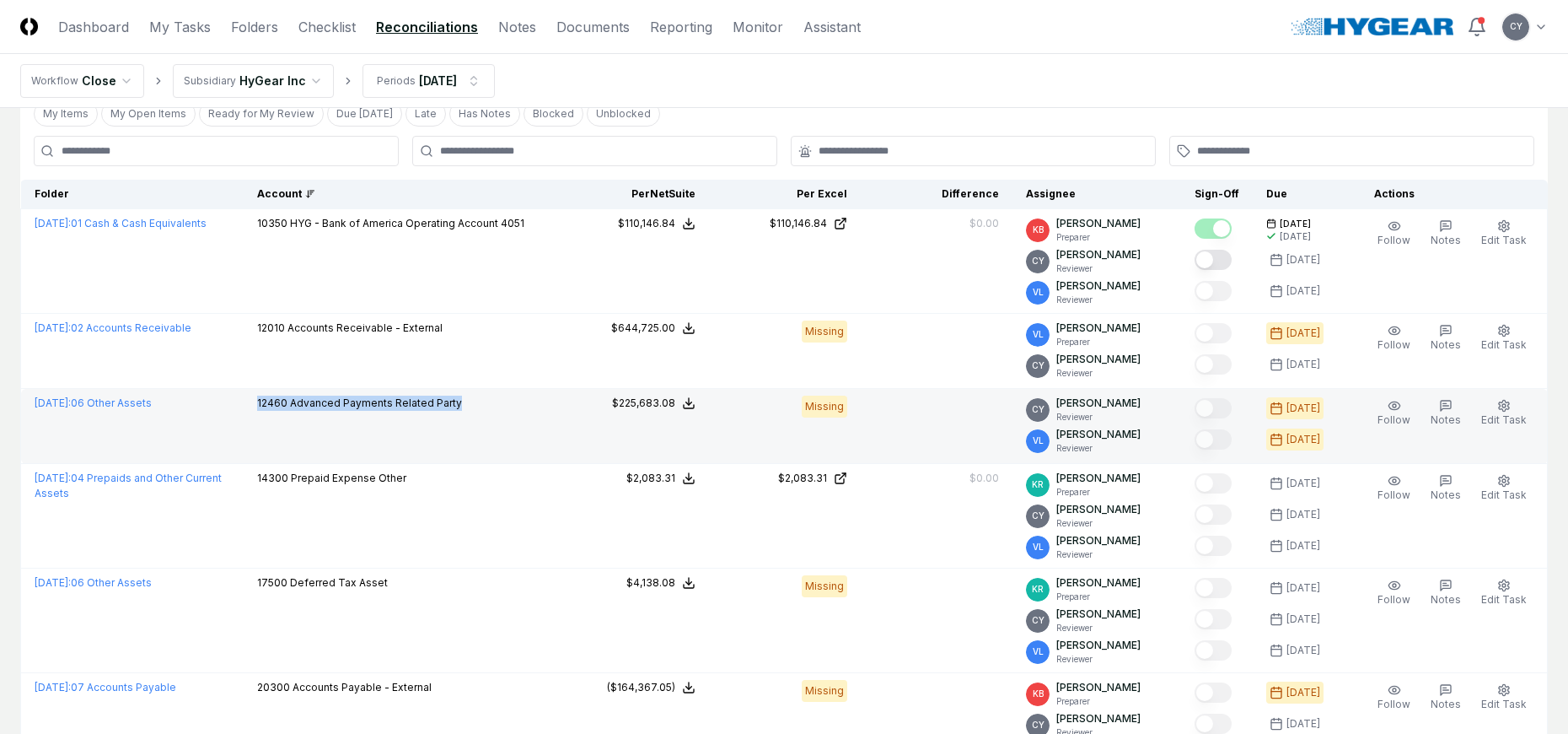
drag, startPoint x: 501, startPoint y: 405, endPoint x: 271, endPoint y: 410, distance: 230.1
click at [271, 410] on tr "July 2025 : 06 Other Assets 12460 Advanced Payments Related Party NetSuite : $2…" at bounding box center [784, 426] width 1527 height 75
click at [531, 430] on td "12460 Advanced Payments Related Party" at bounding box center [401, 426] width 313 height 75
drag, startPoint x: 284, startPoint y: 406, endPoint x: 509, endPoint y: 423, distance: 225.6
click at [509, 423] on td "12460 Advanced Payments Related Party" at bounding box center [401, 426] width 313 height 75
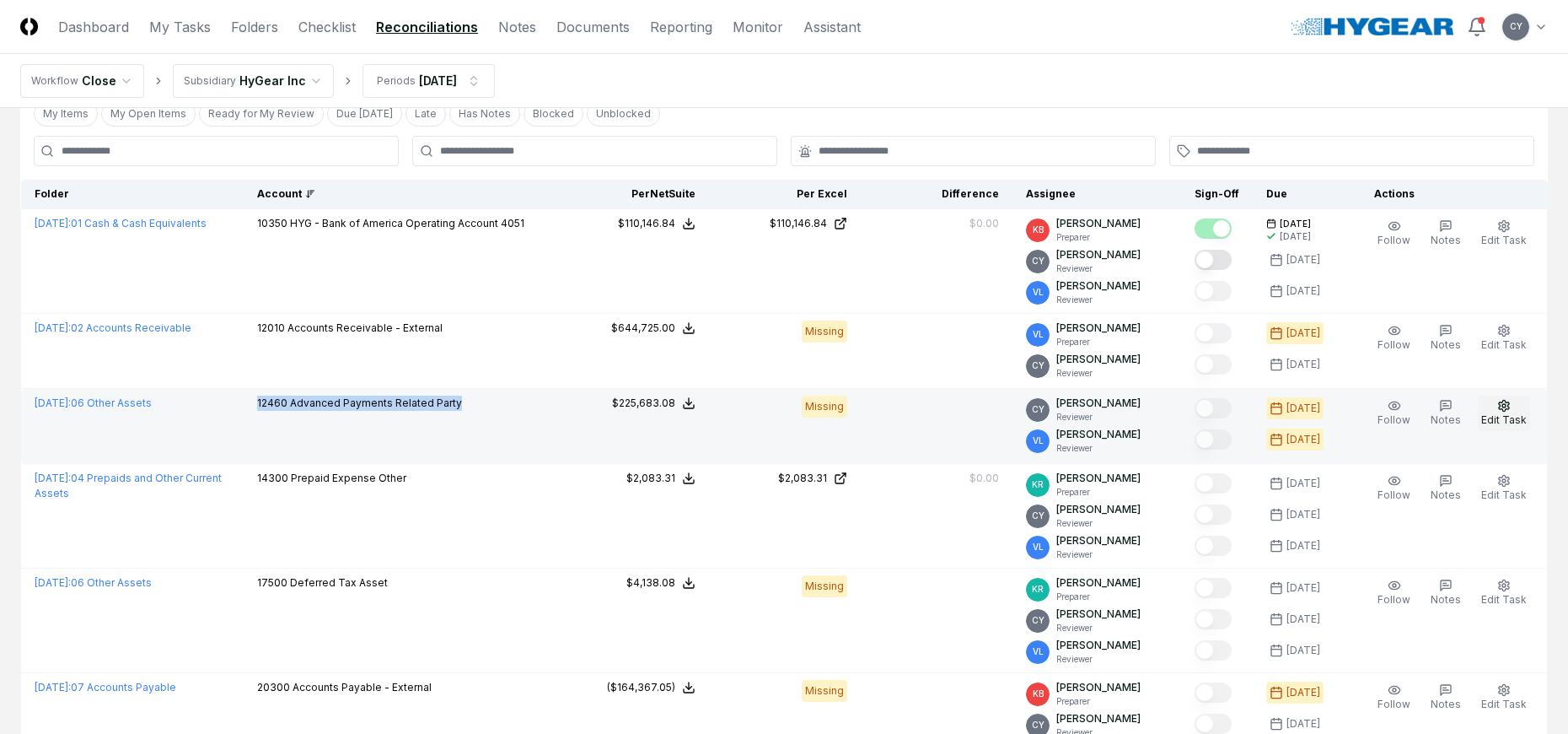
click at [1510, 405] on icon "button" at bounding box center [1503, 405] width 14 height 14
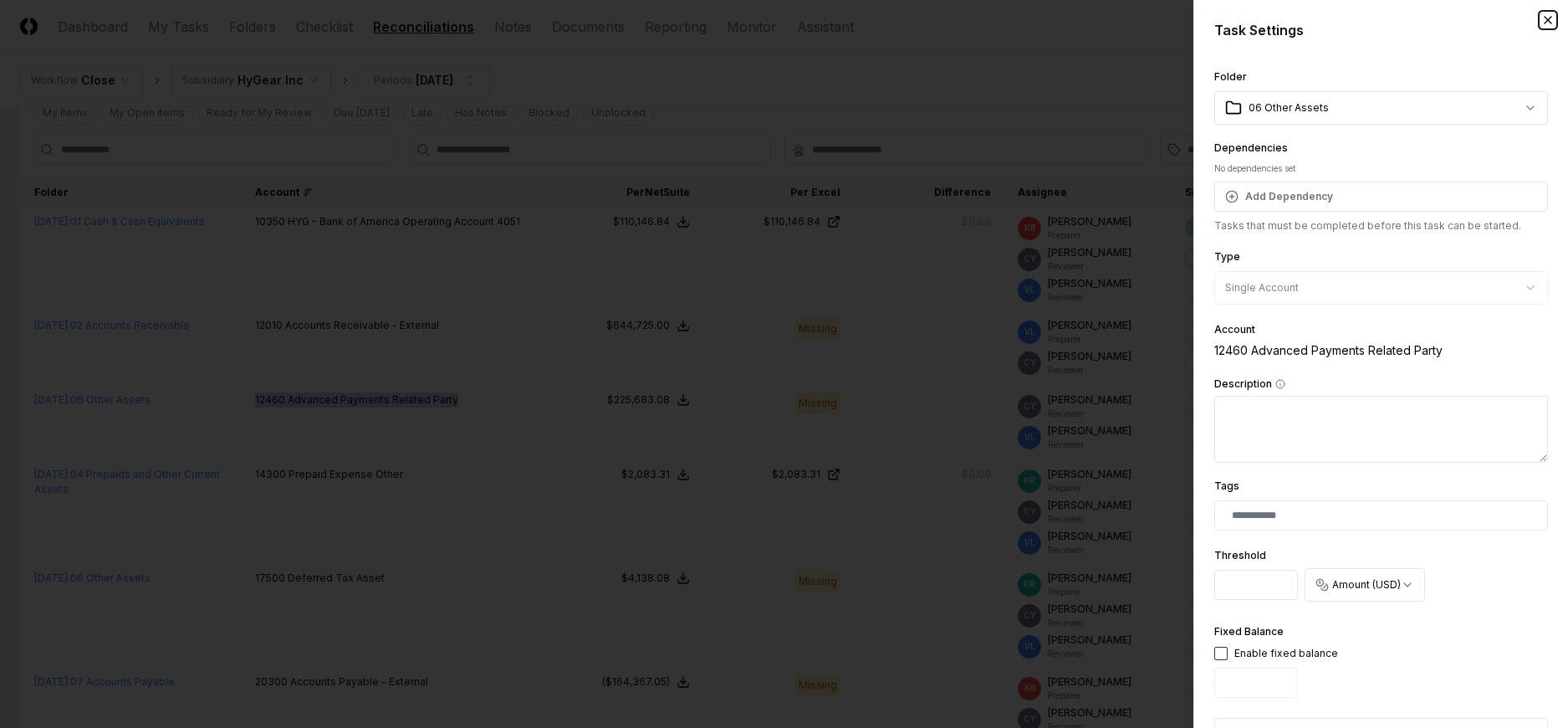
click at [1541, 19] on icon "button" at bounding box center [1547, 20] width 13 height 13
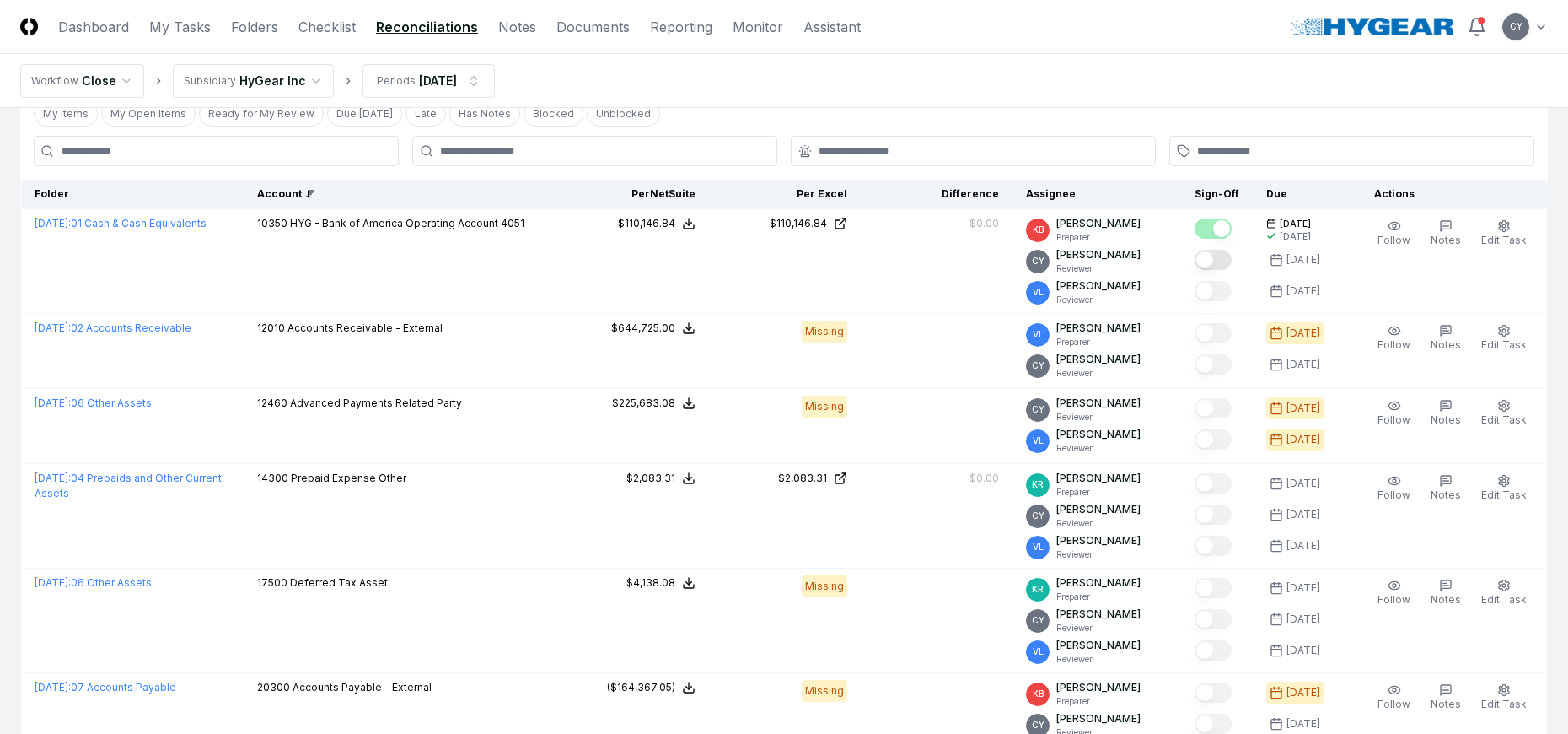
click at [919, 74] on nav "Workflow Close Subsidiary HyGear Inc Periods Jul 2025" at bounding box center [784, 81] width 1568 height 54
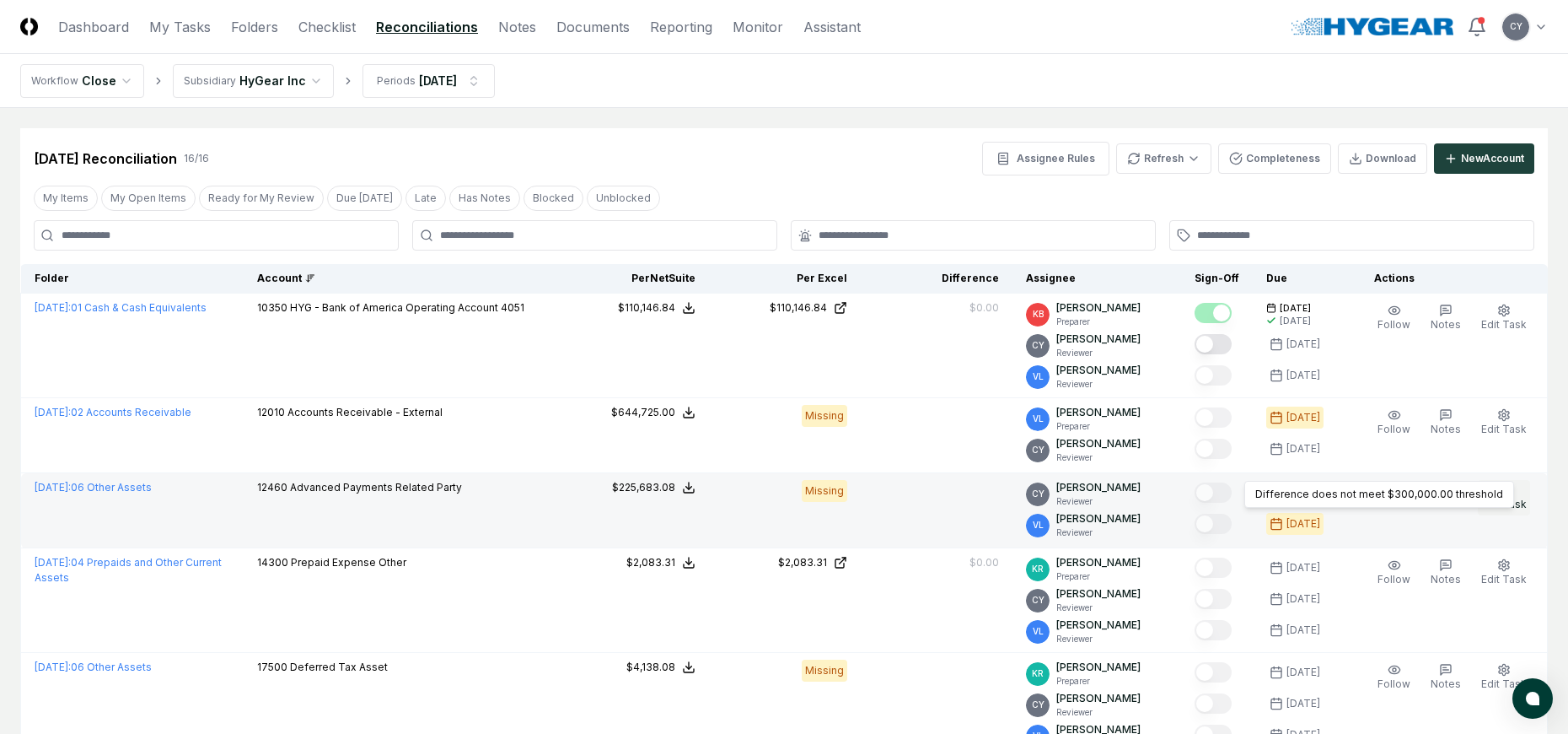
click at [1504, 489] on circle "button" at bounding box center [1504, 490] width 4 height 4
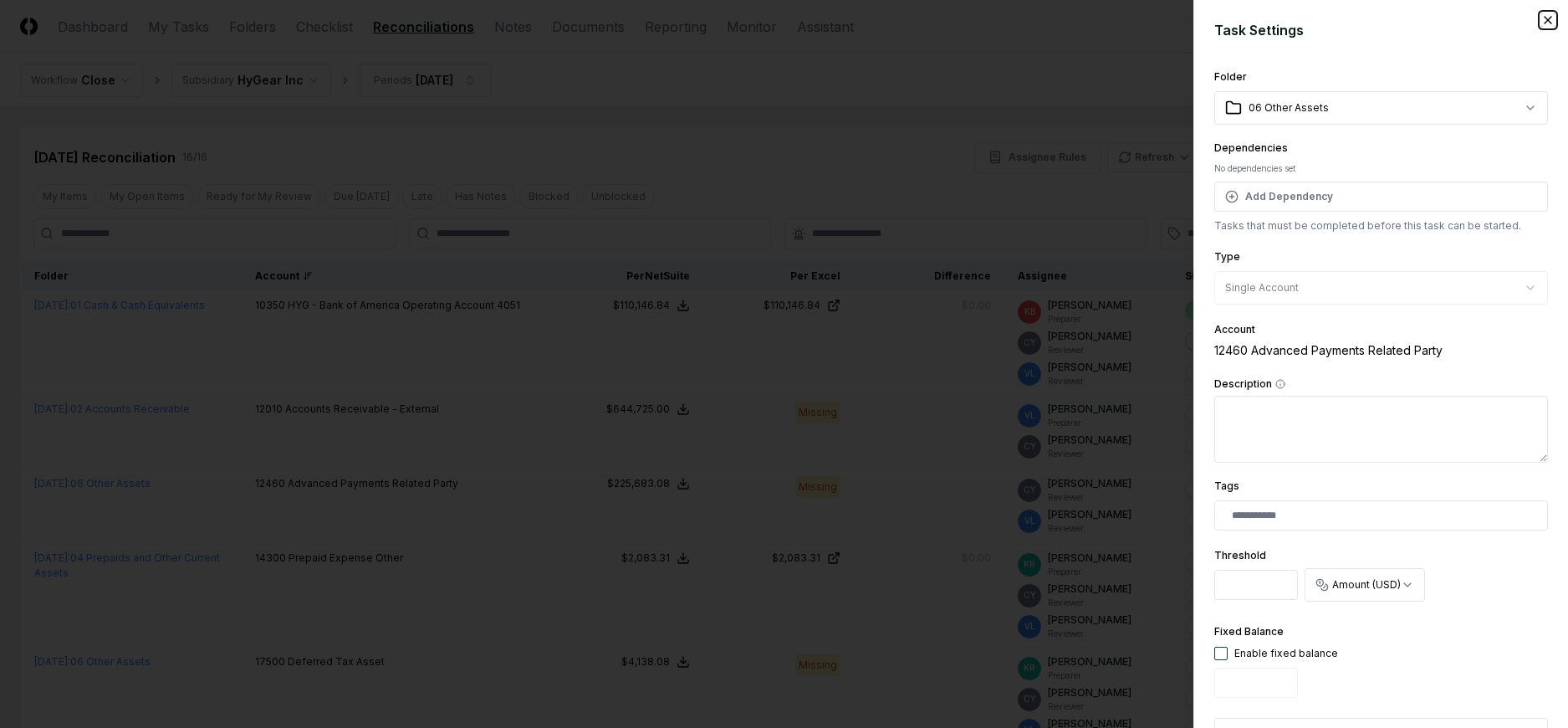
click at [1545, 19] on icon "button" at bounding box center [1547, 20] width 6 height 6
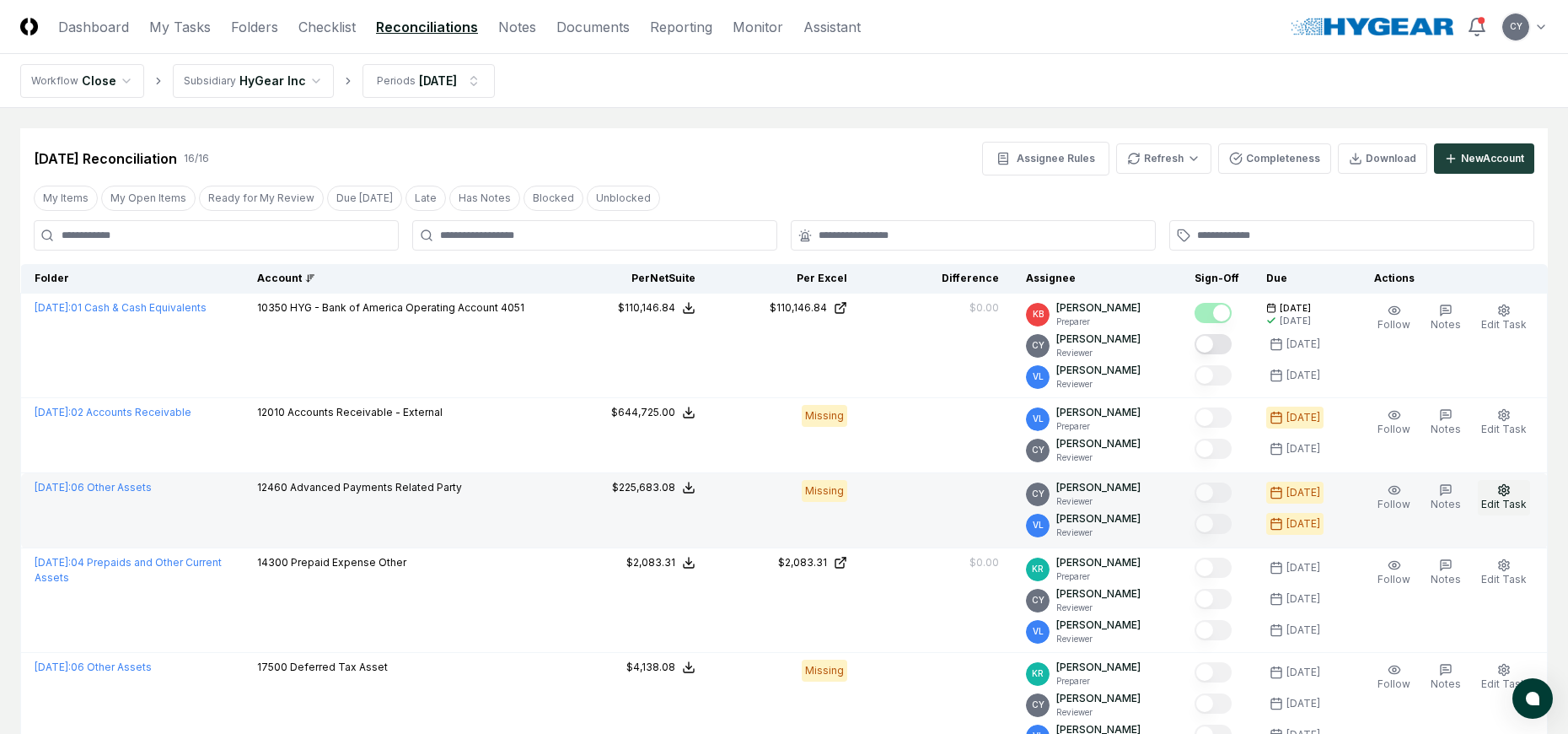
click at [1498, 493] on icon "button" at bounding box center [1503, 490] width 14 height 14
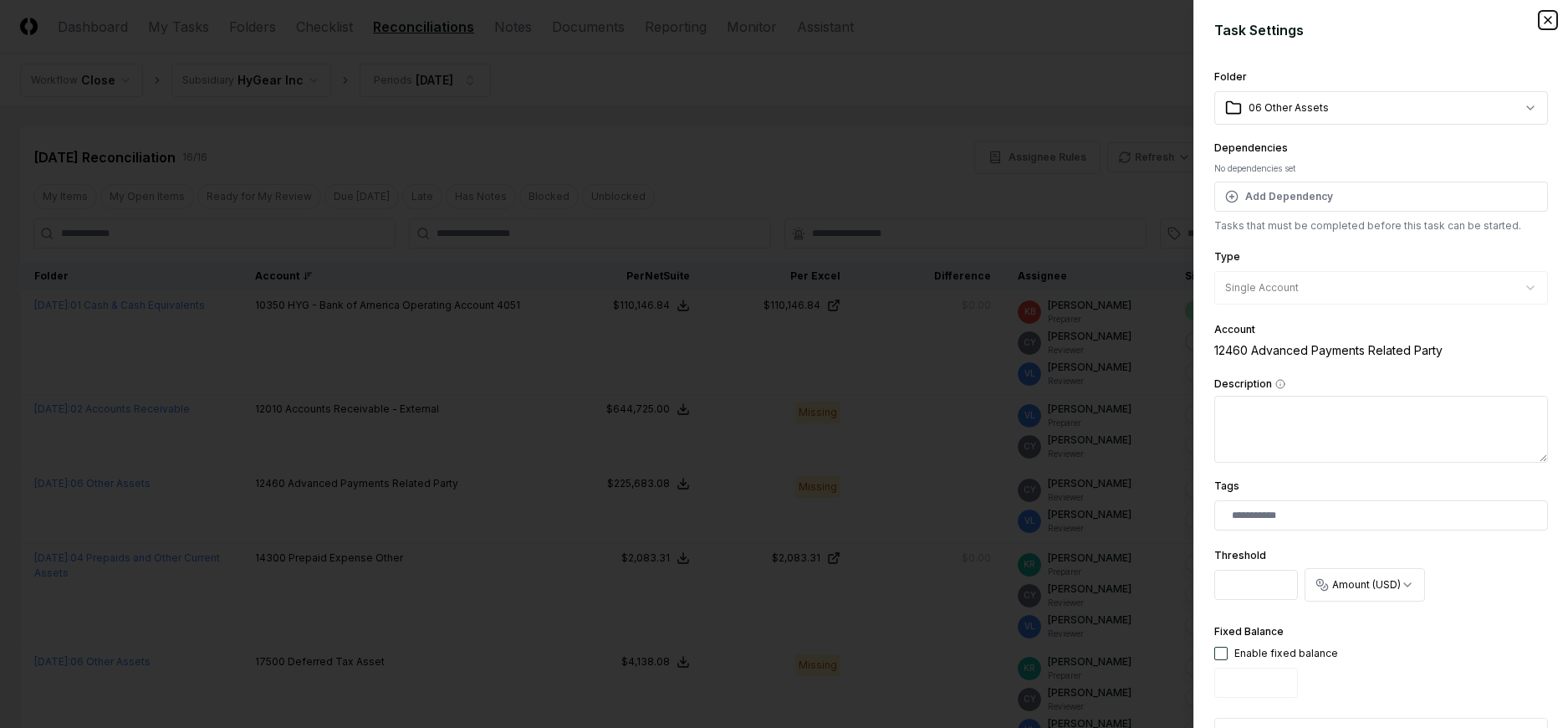
click at [1541, 19] on icon "button" at bounding box center [1547, 20] width 13 height 13
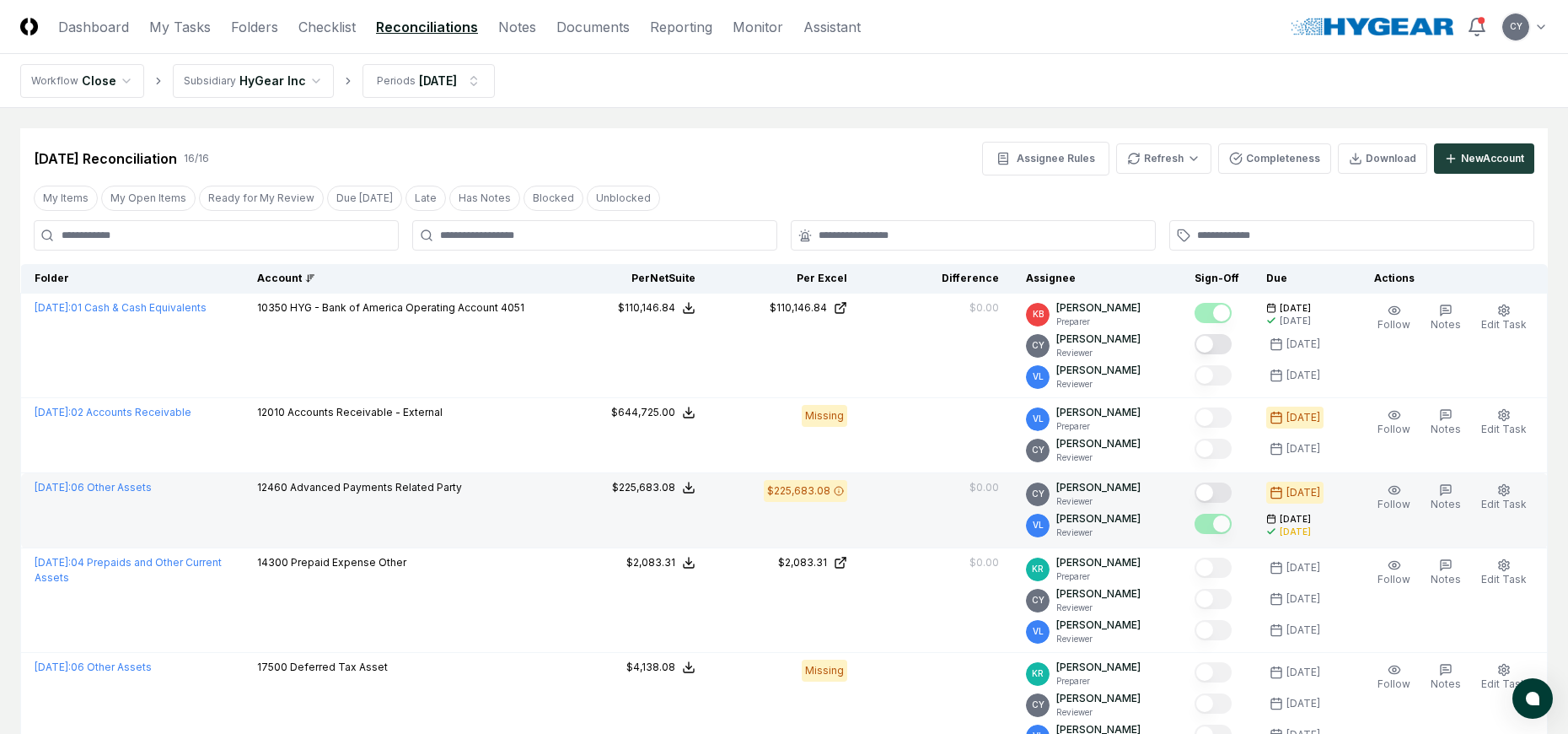
click at [1231, 488] on button "Mark complete" at bounding box center [1212, 493] width 37 height 20
click at [1213, 489] on button "Mark complete" at bounding box center [1212, 493] width 37 height 20
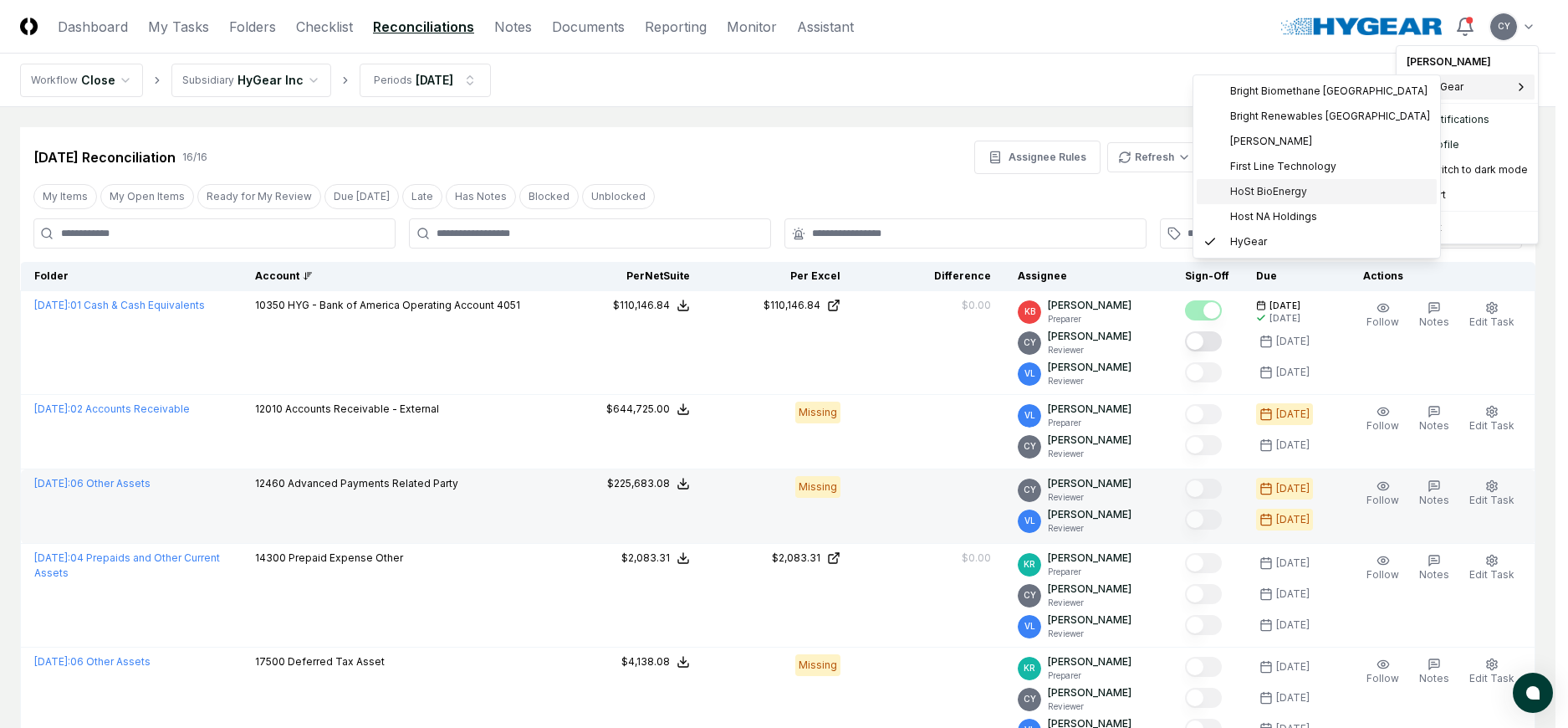
click at [1250, 182] on div "HoSt BioEnergy" at bounding box center [1316, 191] width 240 height 25
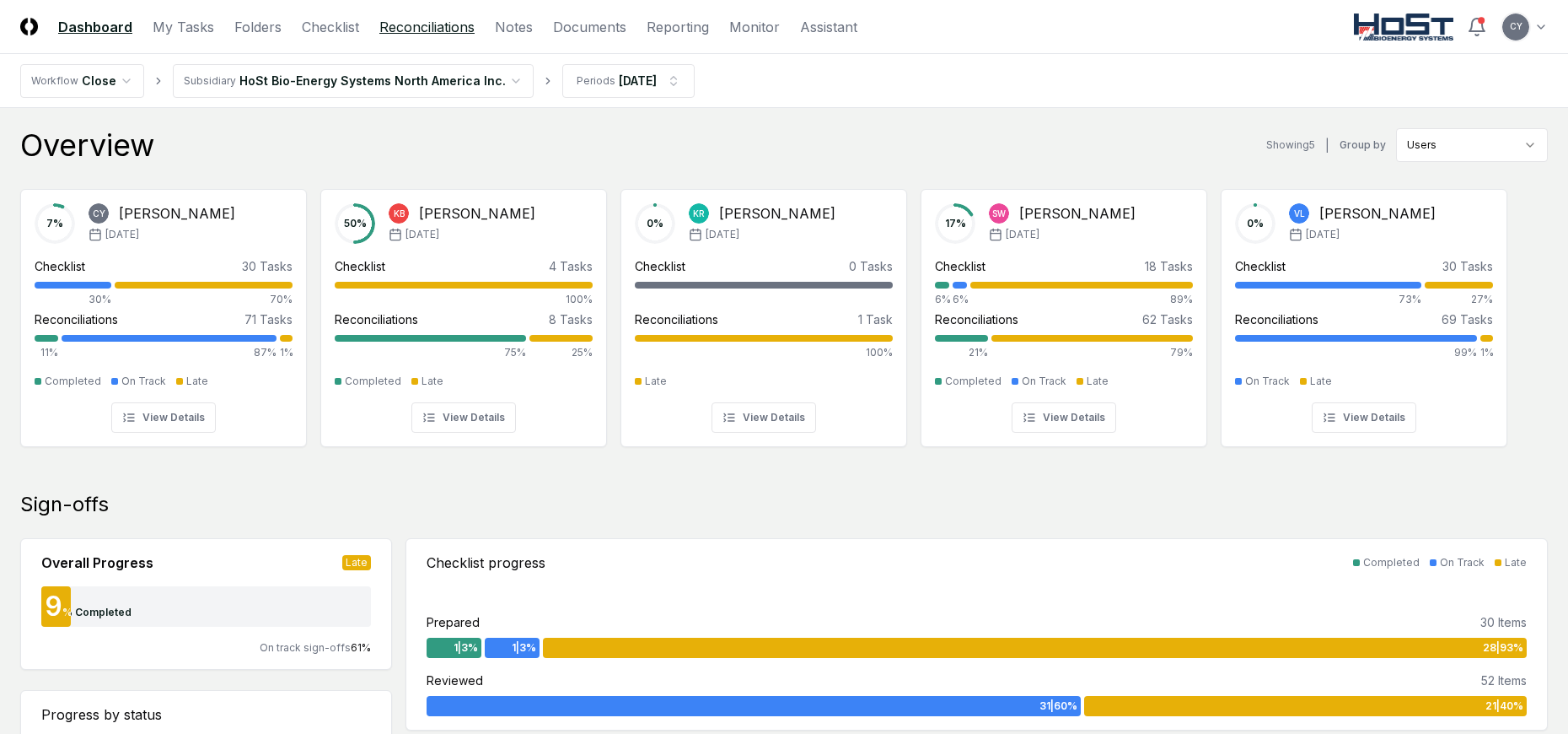
click at [429, 24] on link "Reconciliations" at bounding box center [427, 27] width 95 height 20
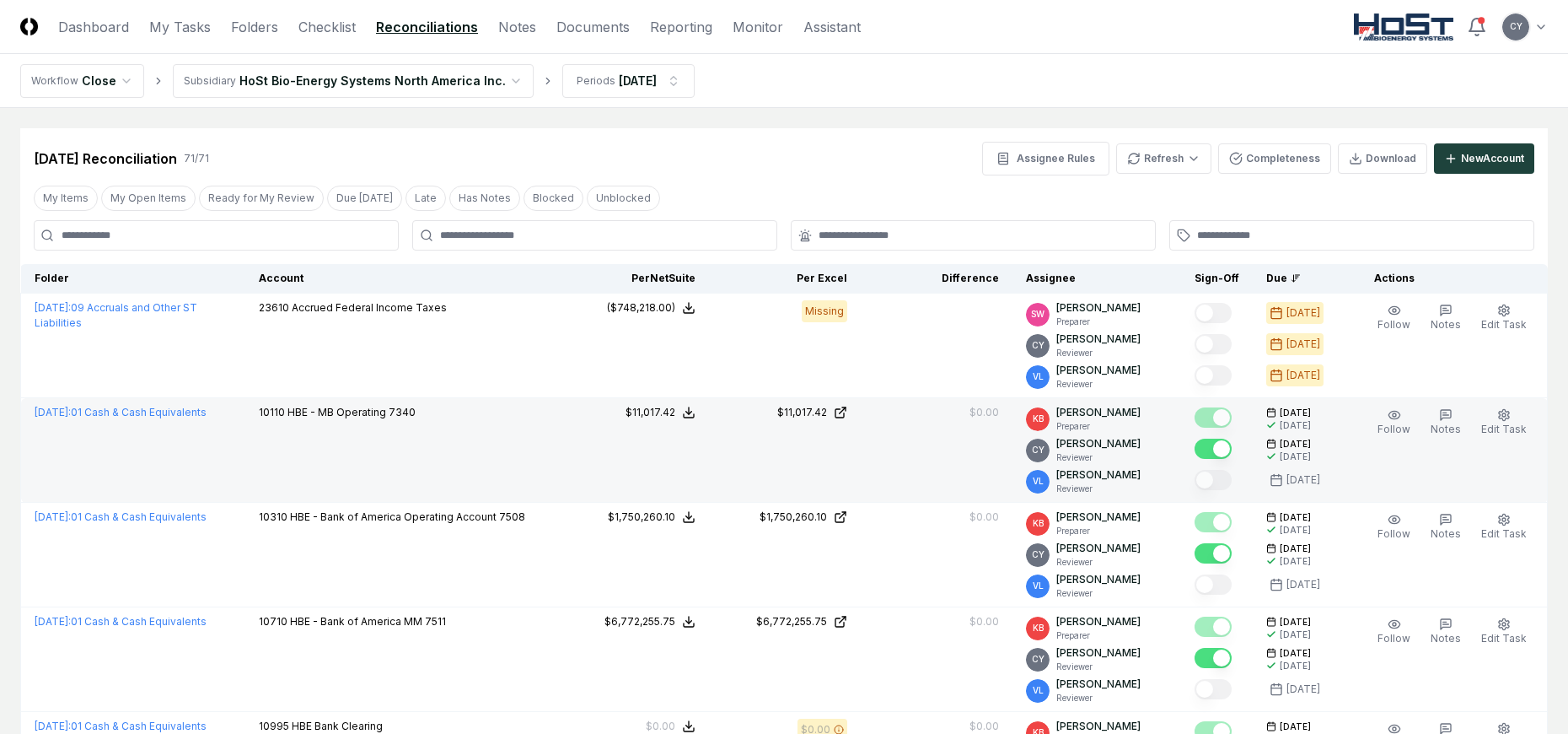
click at [300, 278] on div "Account" at bounding box center [401, 278] width 285 height 15
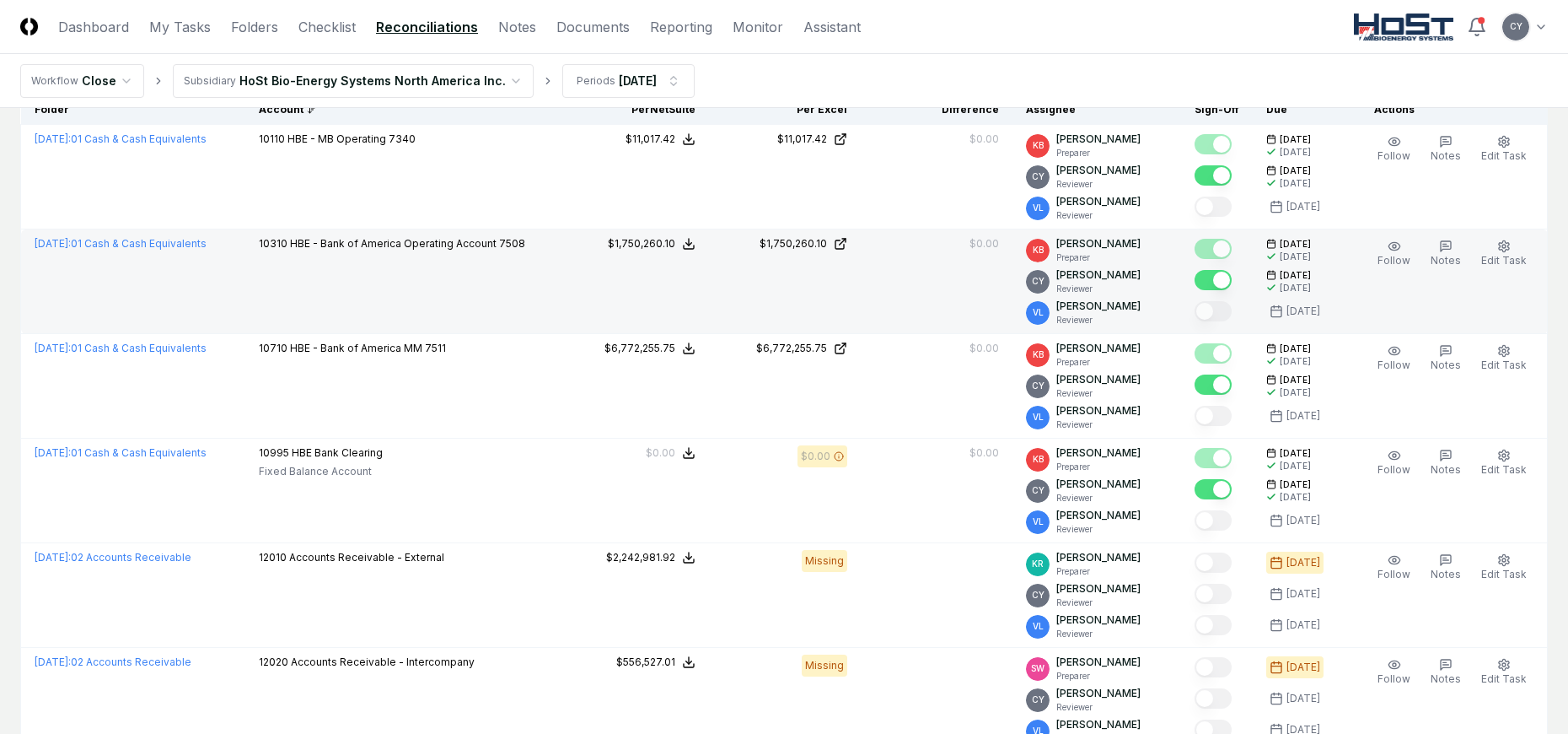
scroll to position [338, 0]
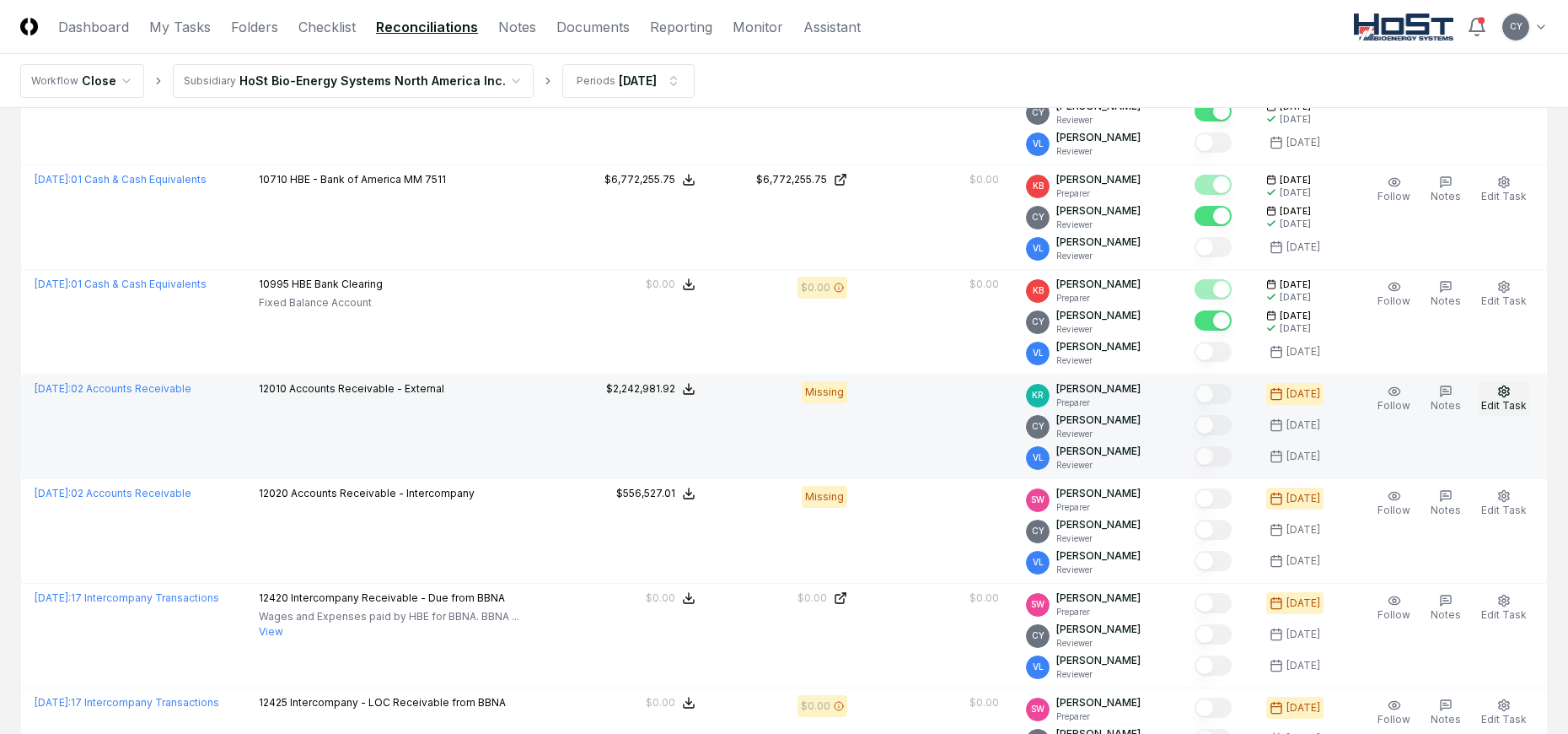
click at [1508, 391] on icon "button" at bounding box center [1503, 391] width 14 height 14
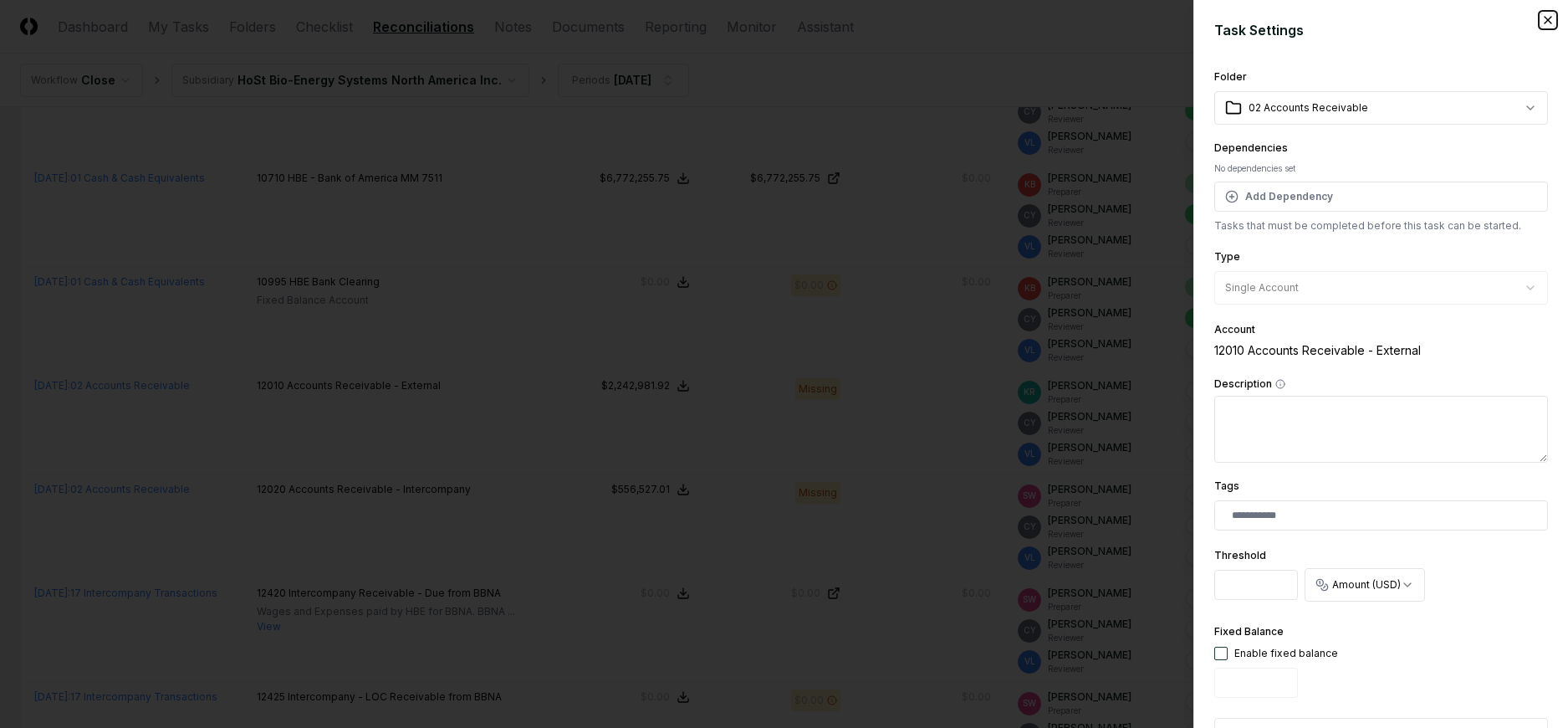
click at [1541, 14] on icon "button" at bounding box center [1547, 20] width 13 height 13
